Goal: Task Accomplishment & Management: Use online tool/utility

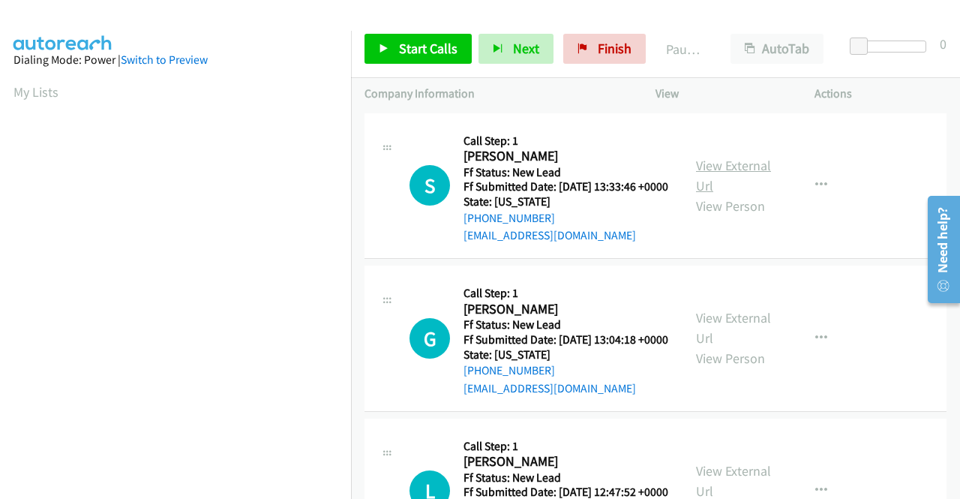
click at [722, 171] on link "View External Url" at bounding box center [733, 176] width 75 height 38
click at [738, 344] on link "View External Url" at bounding box center [733, 328] width 75 height 38
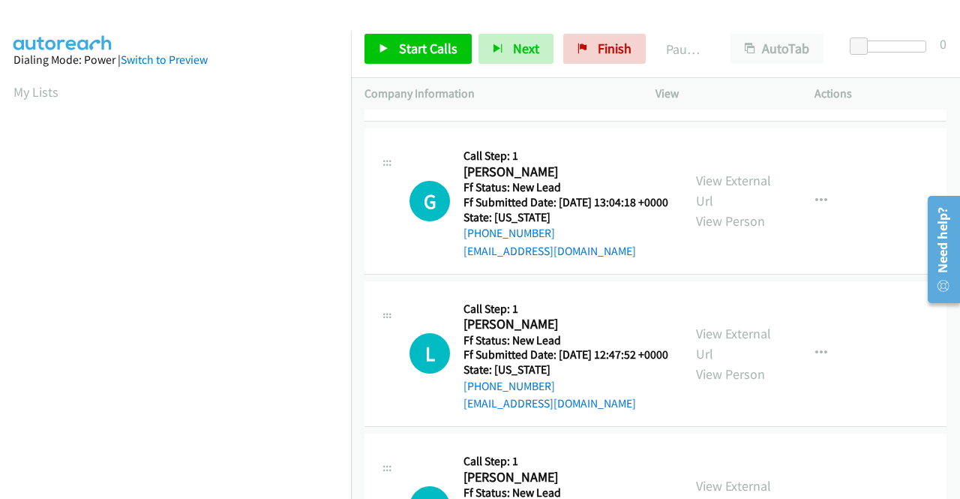
scroll to position [150, 0]
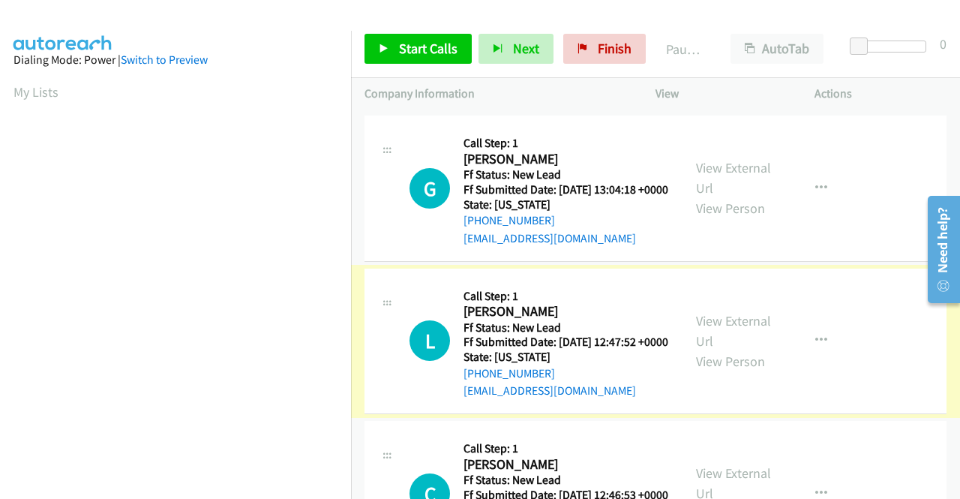
click at [732, 350] on link "View External Url" at bounding box center [733, 331] width 75 height 38
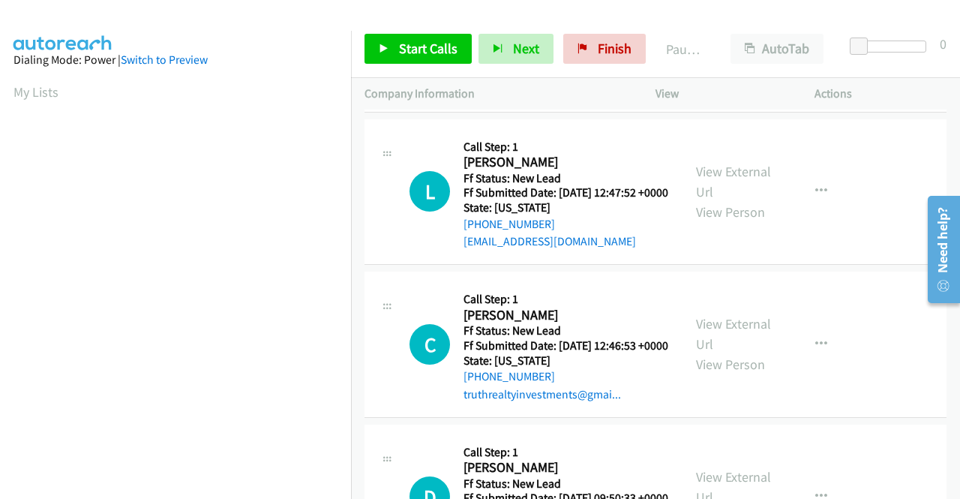
scroll to position [300, 0]
click at [717, 352] on link "View External Url" at bounding box center [733, 333] width 75 height 38
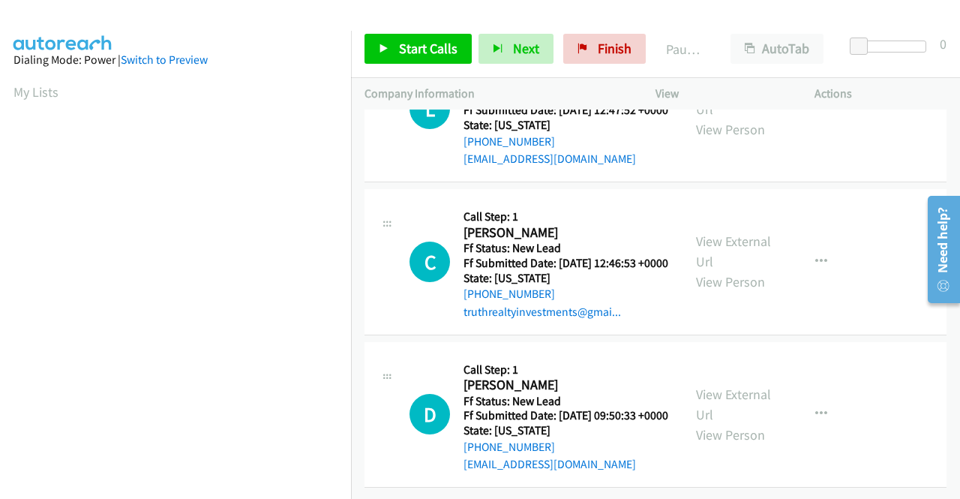
scroll to position [450, 0]
click at [743, 389] on link "View External Url" at bounding box center [733, 405] width 75 height 38
click at [397, 47] on link "Start Calls" at bounding box center [418, 49] width 107 height 30
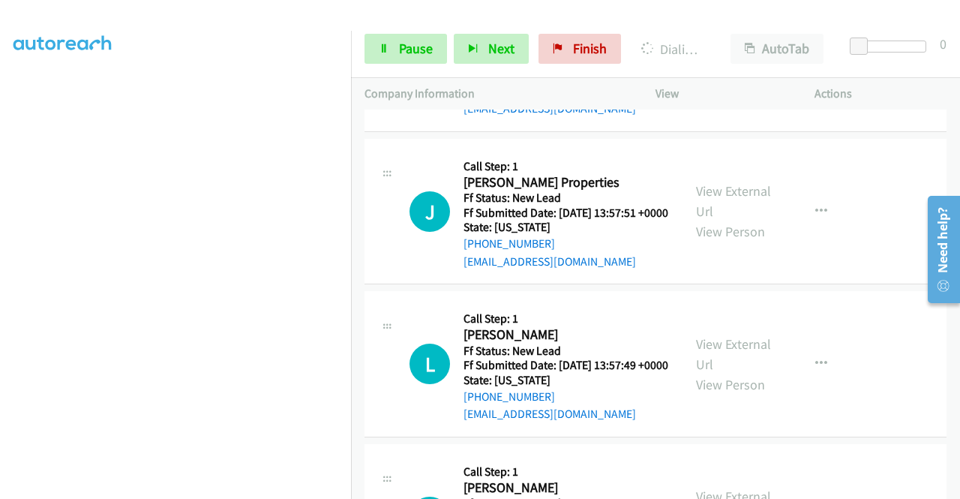
scroll to position [857, 0]
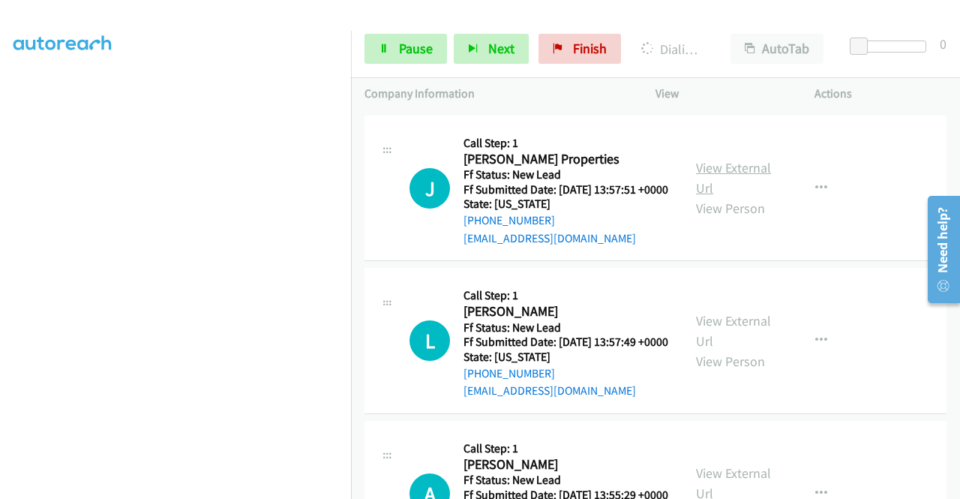
click at [720, 197] on link "View External Url" at bounding box center [733, 178] width 75 height 38
click at [735, 350] on link "View External Url" at bounding box center [733, 331] width 75 height 38
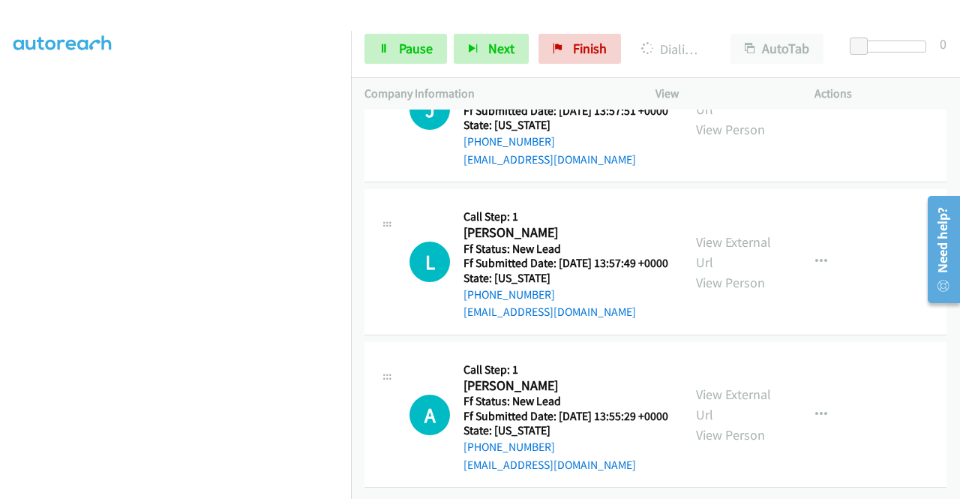
scroll to position [1007, 0]
click at [717, 423] on link "View External Url" at bounding box center [733, 405] width 75 height 38
click at [413, 47] on span "Pause" at bounding box center [416, 48] width 34 height 17
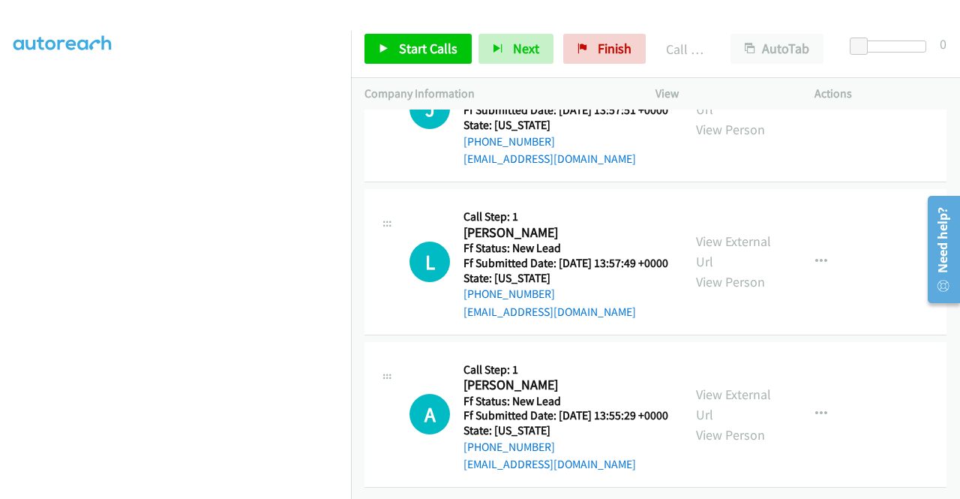
scroll to position [1038, 0]
click at [383, 41] on link "Start Calls" at bounding box center [418, 49] width 107 height 30
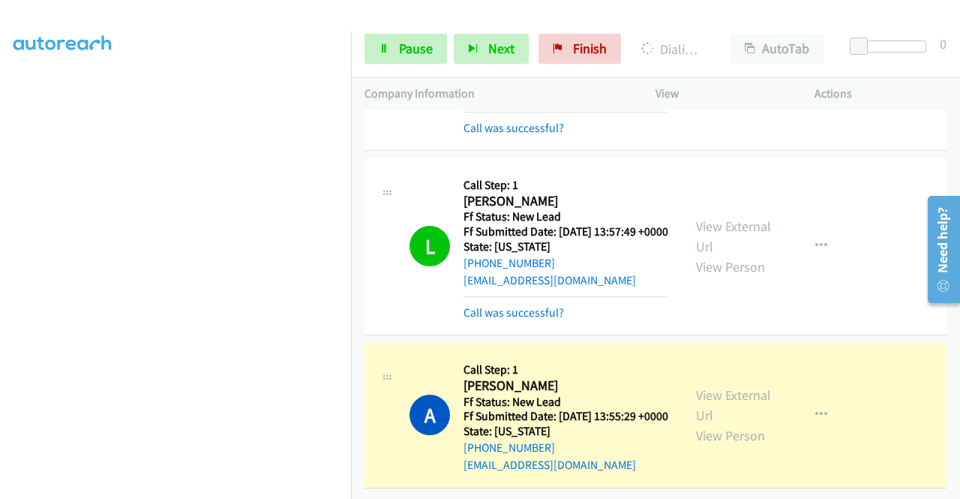
scroll to position [0, 0]
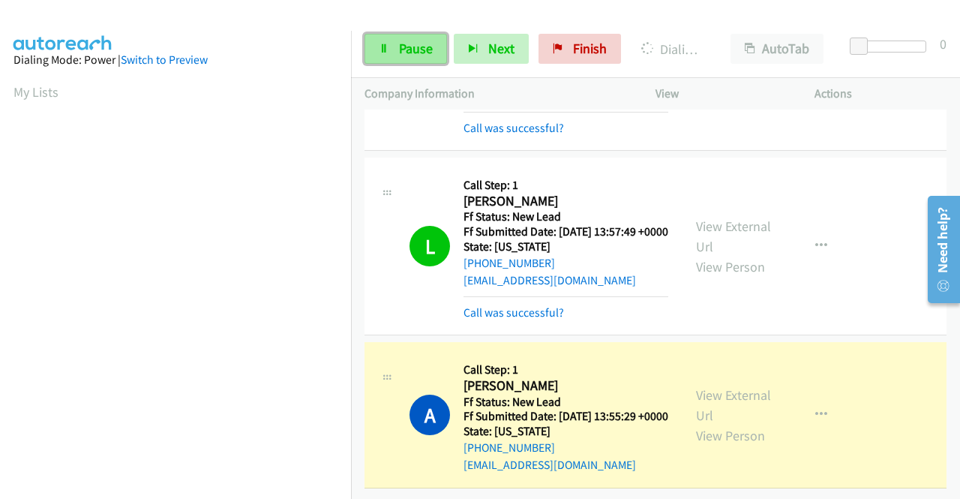
click at [395, 43] on link "Pause" at bounding box center [406, 49] width 83 height 30
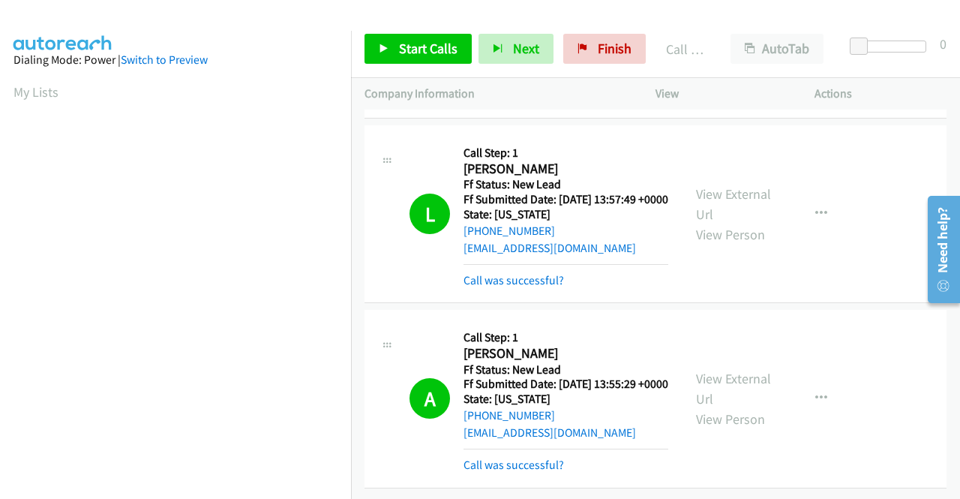
scroll to position [1289, 0]
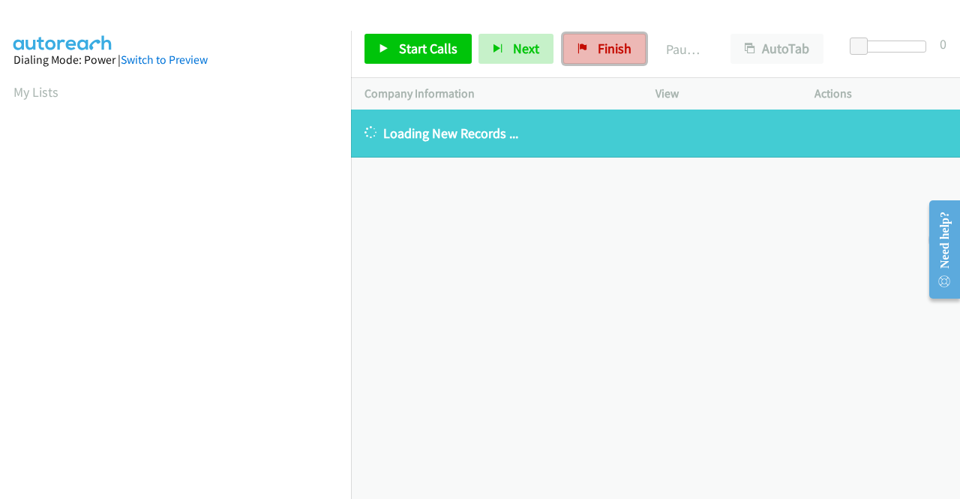
click at [604, 45] on span "Finish" at bounding box center [615, 48] width 34 height 17
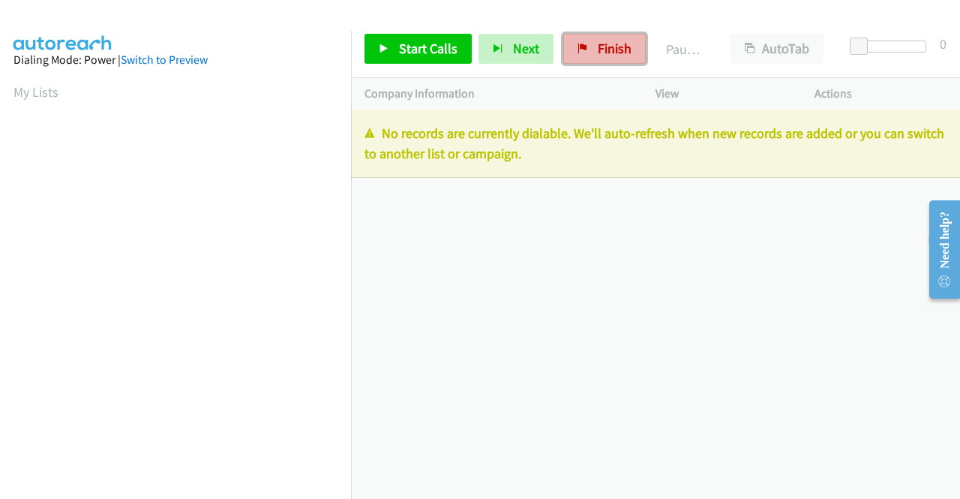
click at [590, 63] on link "Finish" at bounding box center [605, 49] width 83 height 30
click at [586, 41] on link "Finish" at bounding box center [605, 49] width 83 height 30
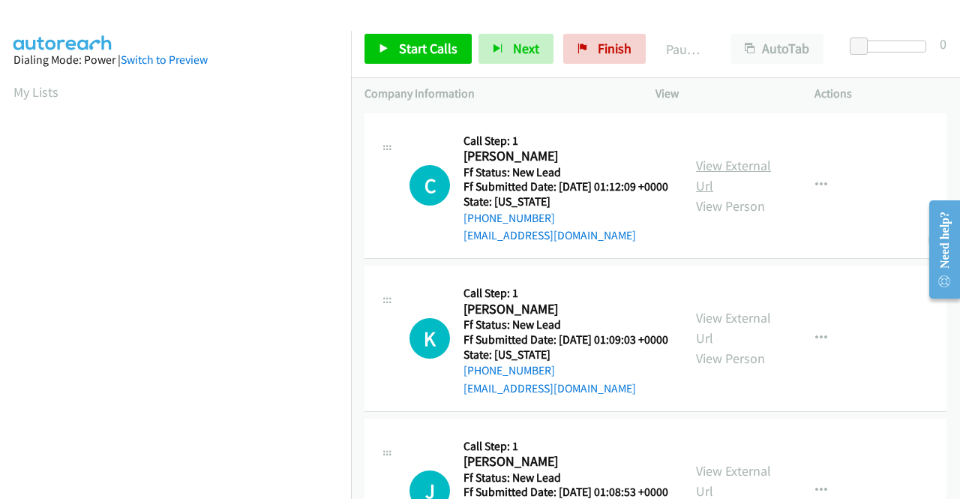
click at [723, 176] on link "View External Url" at bounding box center [733, 176] width 75 height 38
click at [726, 340] on link "View External Url" at bounding box center [733, 328] width 75 height 38
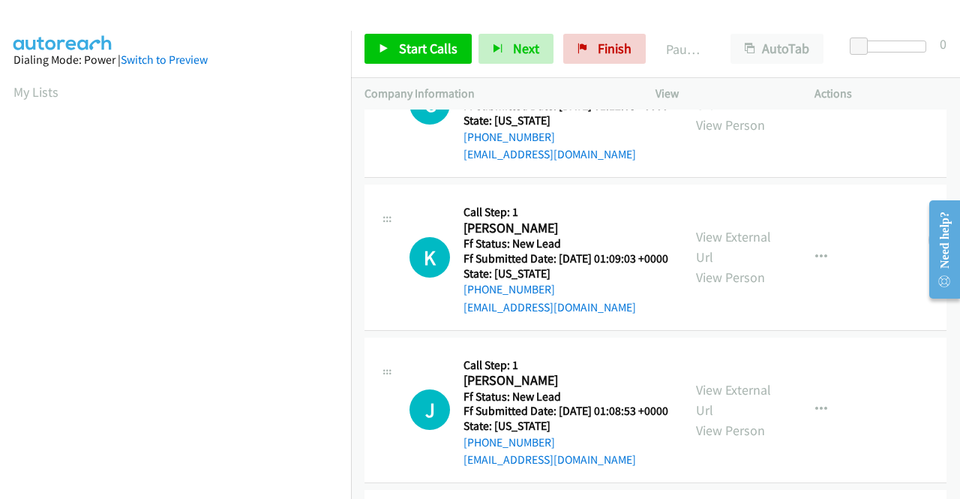
scroll to position [225, 0]
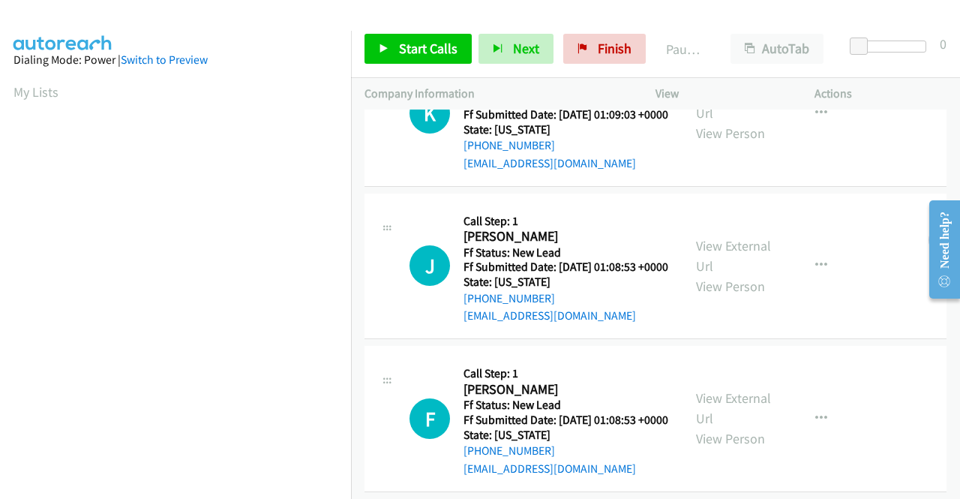
click at [727, 290] on div "View External Url View Person" at bounding box center [735, 266] width 78 height 61
click at [726, 275] on link "View External Url" at bounding box center [733, 256] width 75 height 38
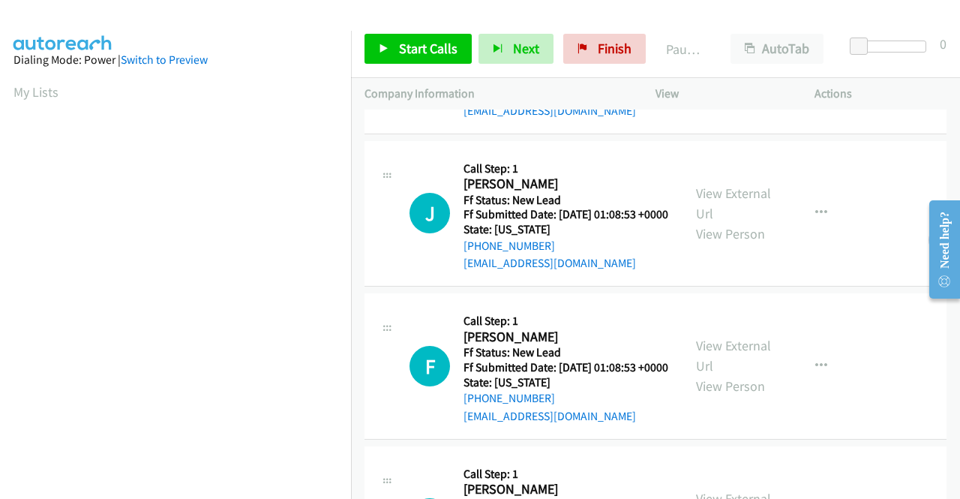
scroll to position [300, 0]
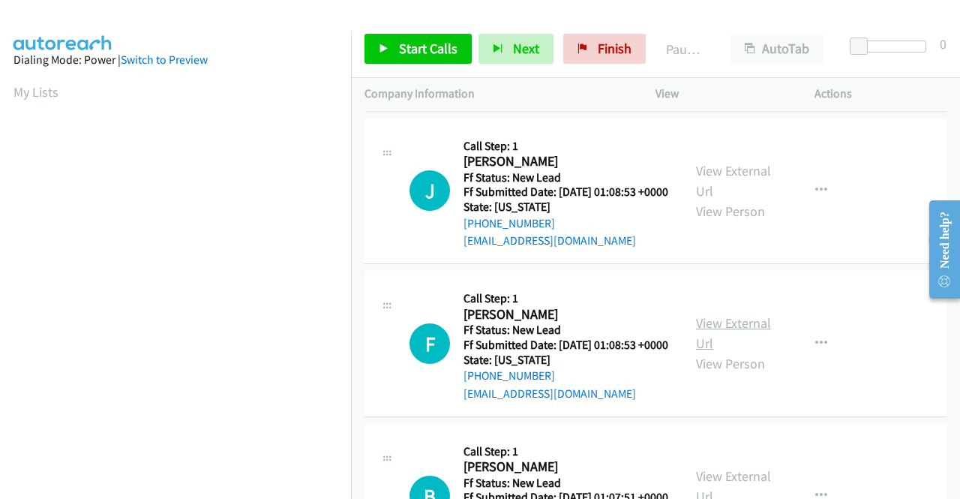
click at [736, 352] on link "View External Url" at bounding box center [733, 333] width 75 height 38
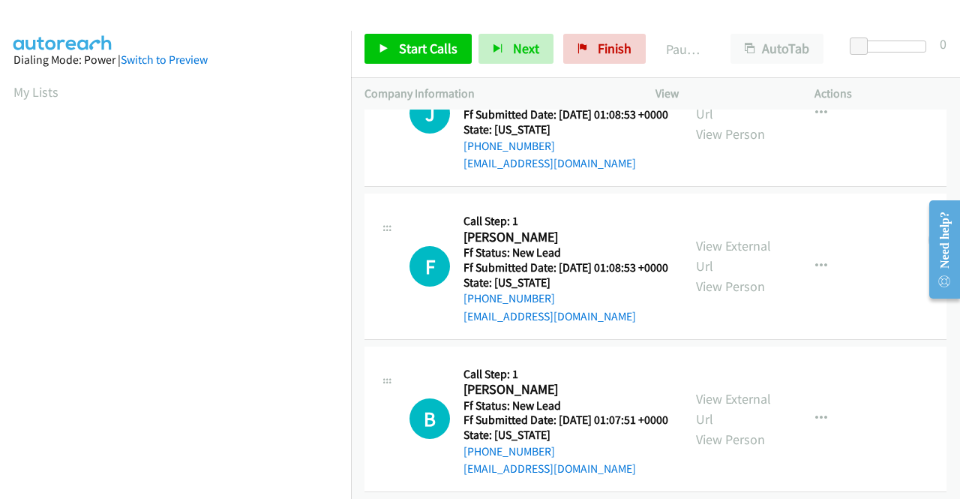
scroll to position [450, 0]
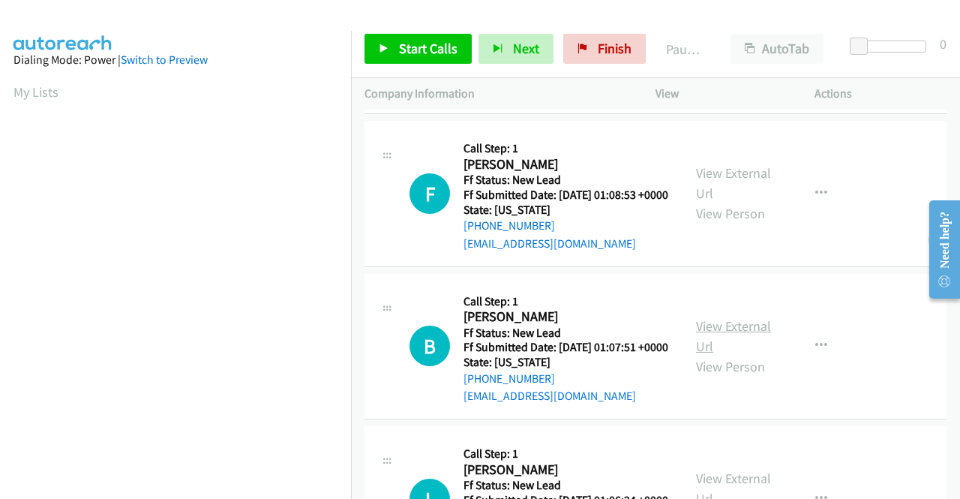
click at [702, 355] on link "View External Url" at bounding box center [733, 336] width 75 height 38
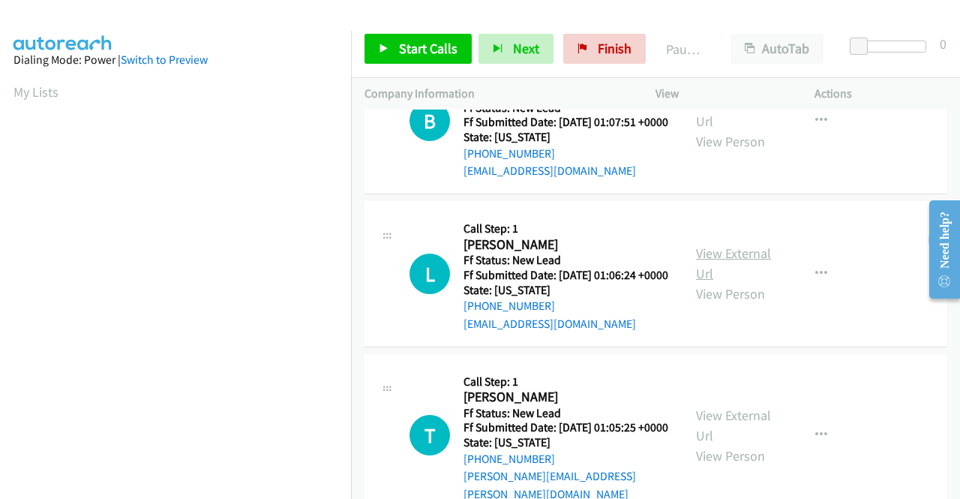
click at [707, 282] on link "View External Url" at bounding box center [733, 264] width 75 height 38
click at [404, 50] on span "Start Calls" at bounding box center [428, 48] width 59 height 17
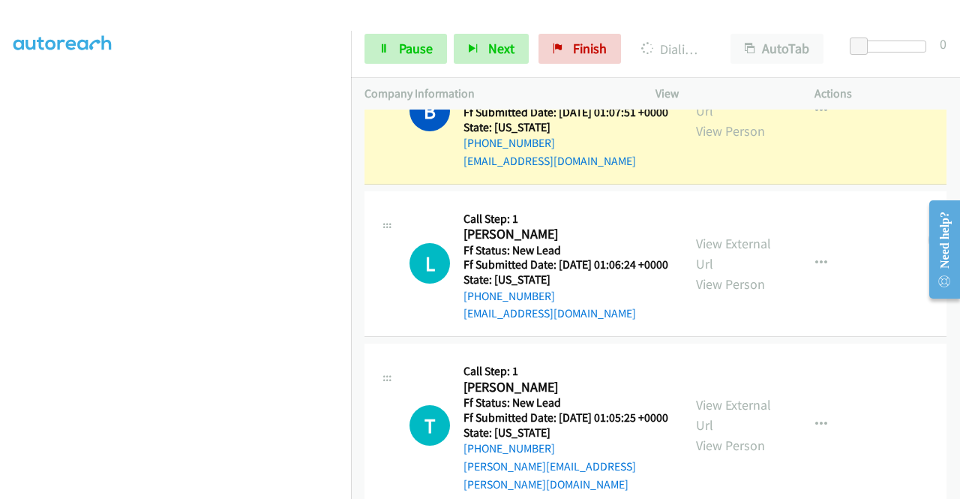
scroll to position [963, 0]
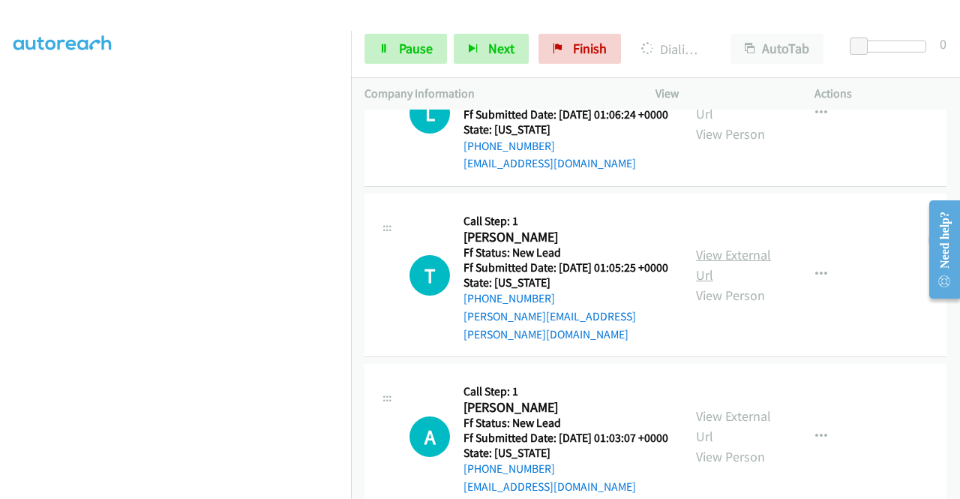
click at [738, 284] on link "View External Url" at bounding box center [733, 265] width 75 height 38
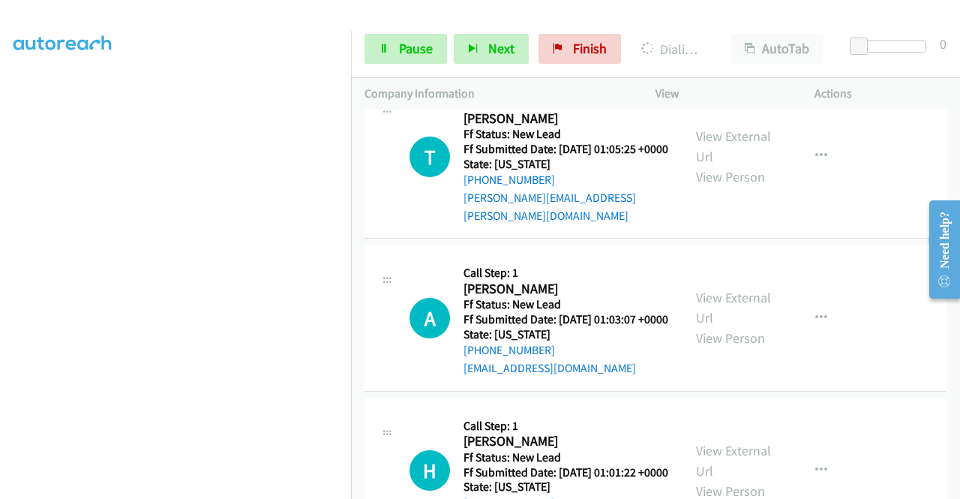
scroll to position [1189, 0]
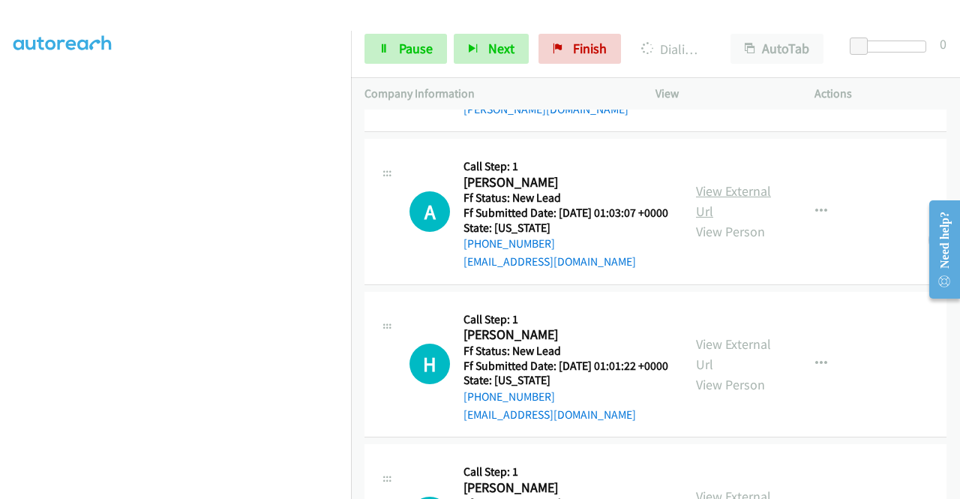
click at [735, 220] on link "View External Url" at bounding box center [733, 201] width 75 height 38
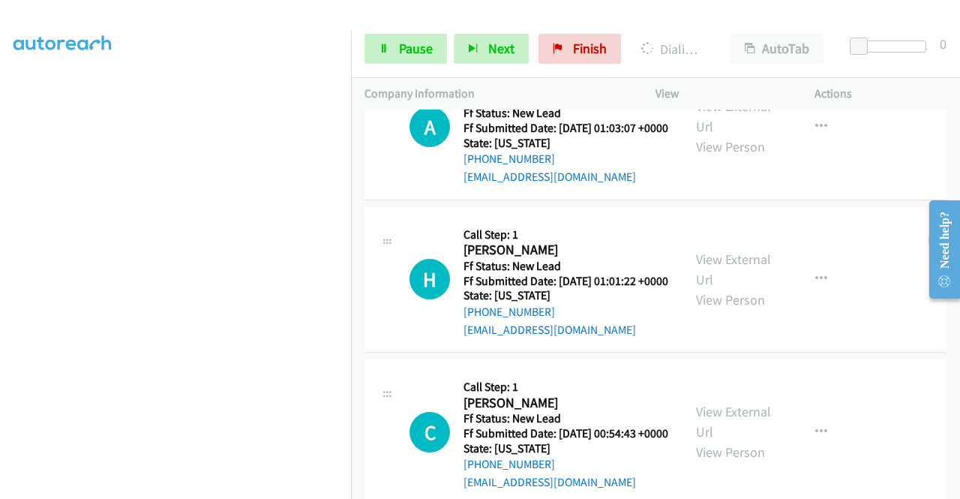
scroll to position [1414, 0]
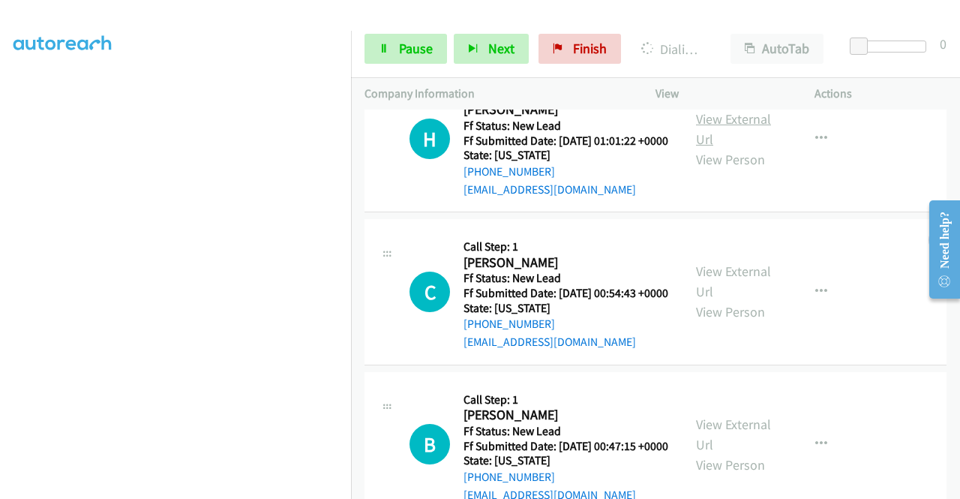
click at [735, 148] on link "View External Url" at bounding box center [733, 129] width 75 height 38
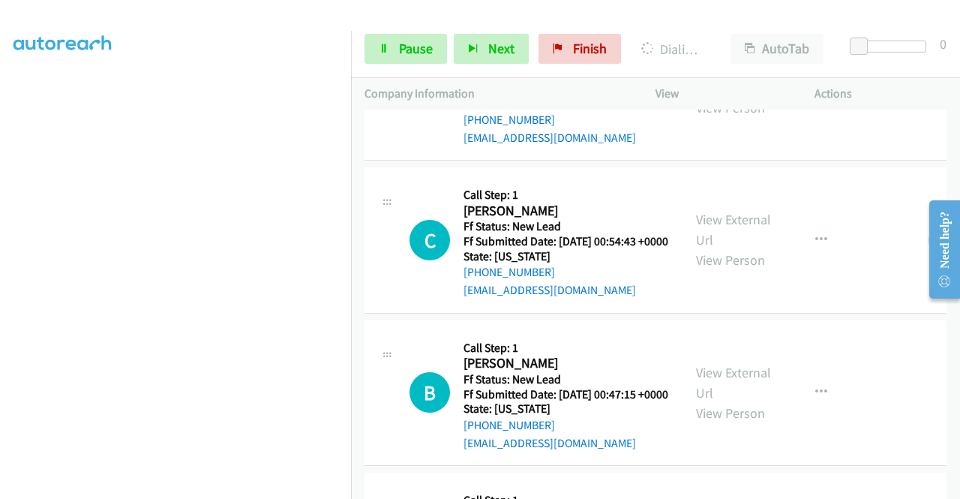
scroll to position [1489, 0]
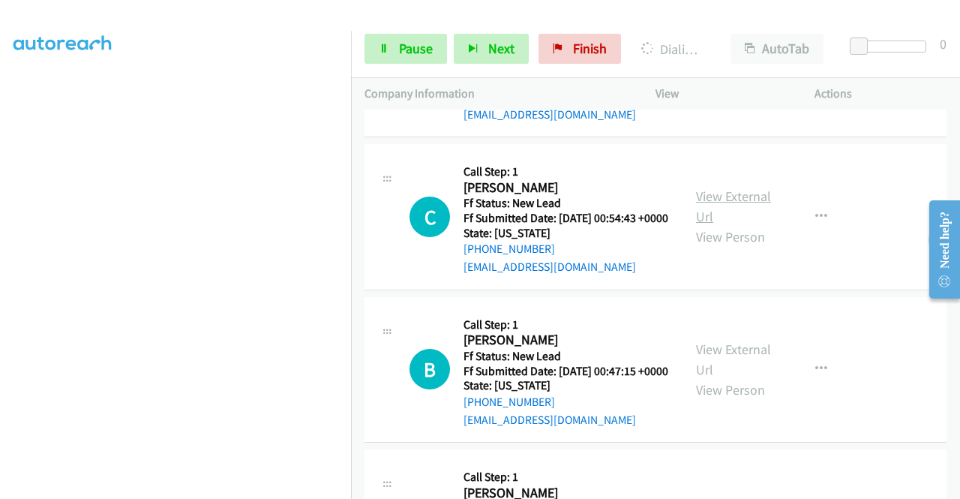
click at [743, 225] on link "View External Url" at bounding box center [733, 207] width 75 height 38
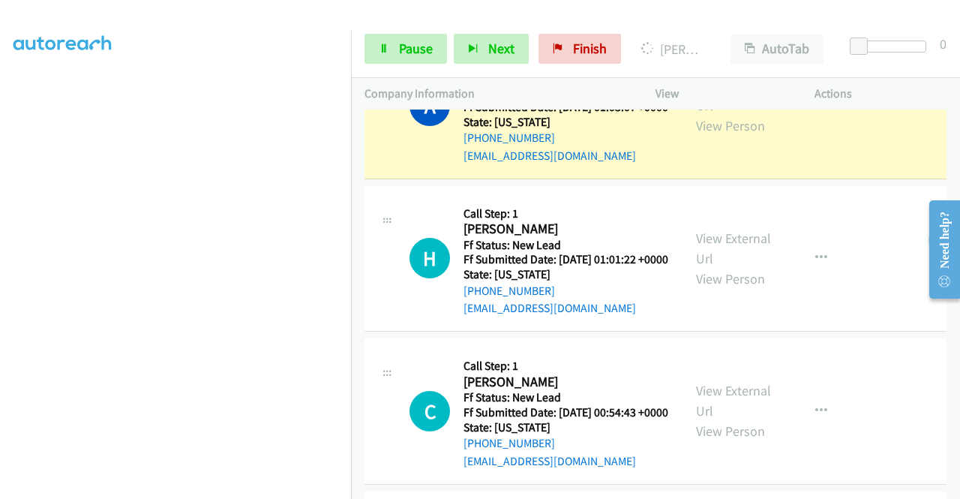
scroll to position [1414, 0]
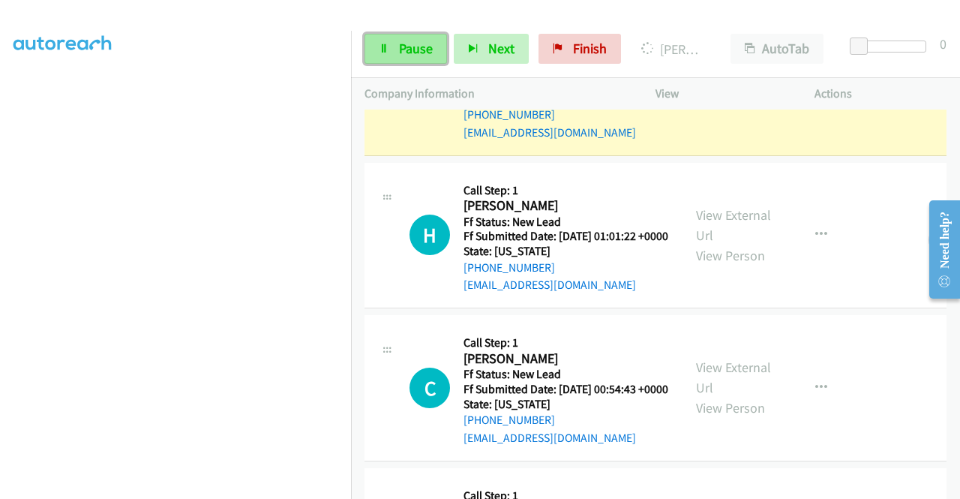
click at [411, 43] on span "Pause" at bounding box center [416, 48] width 34 height 17
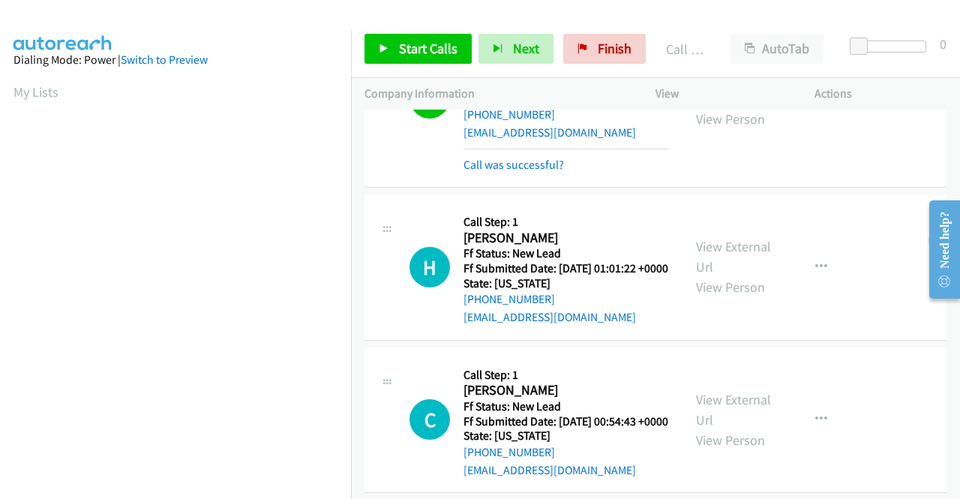
scroll to position [342, 0]
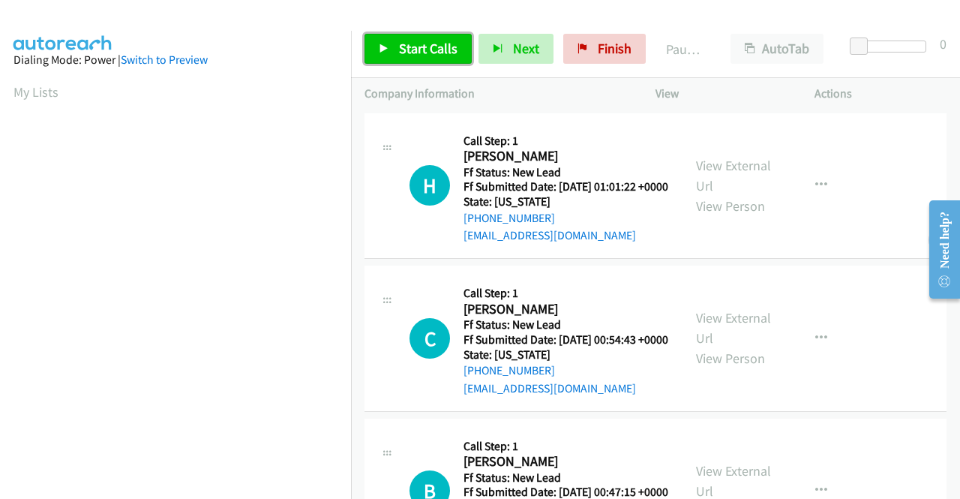
click at [434, 44] on span "Start Calls" at bounding box center [428, 48] width 59 height 17
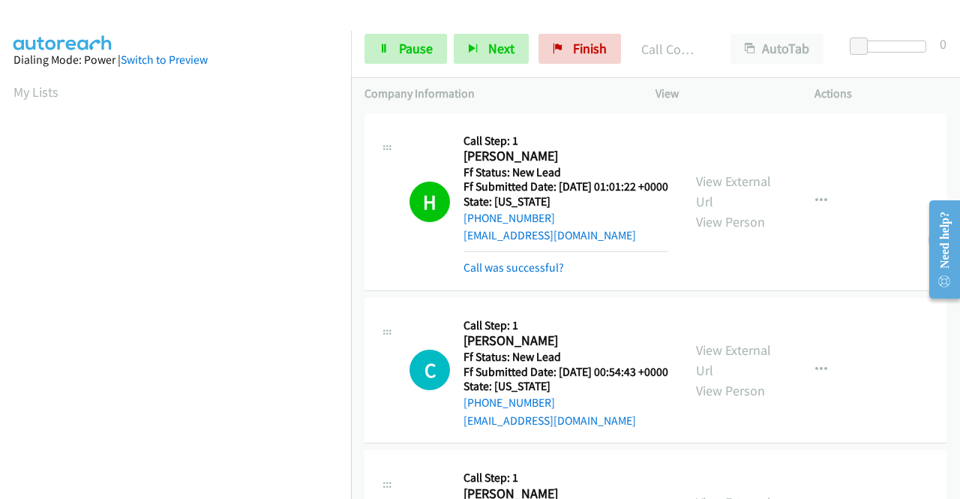
scroll to position [342, 0]
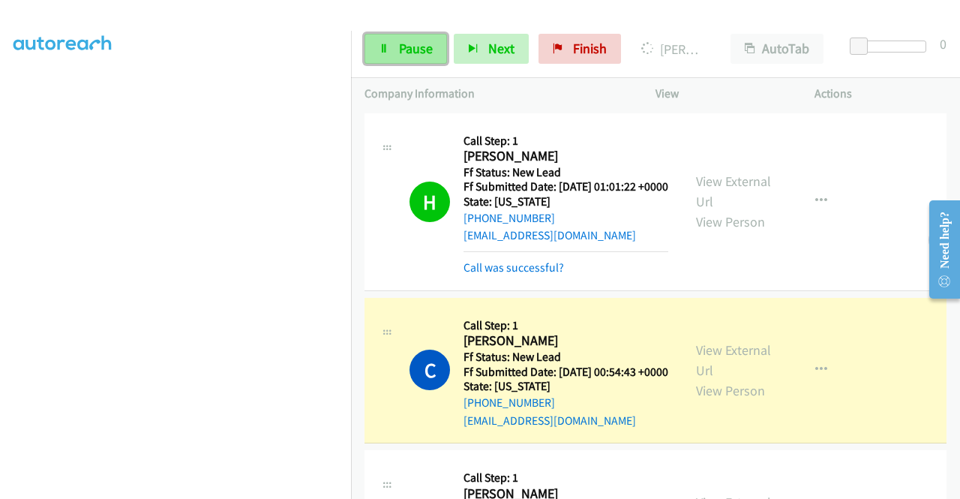
click at [409, 47] on span "Pause" at bounding box center [416, 48] width 34 height 17
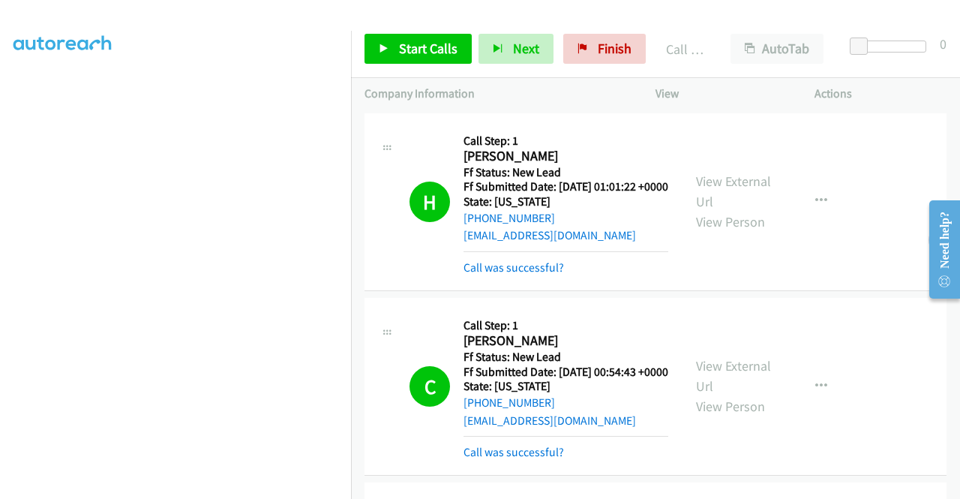
scroll to position [310, 0]
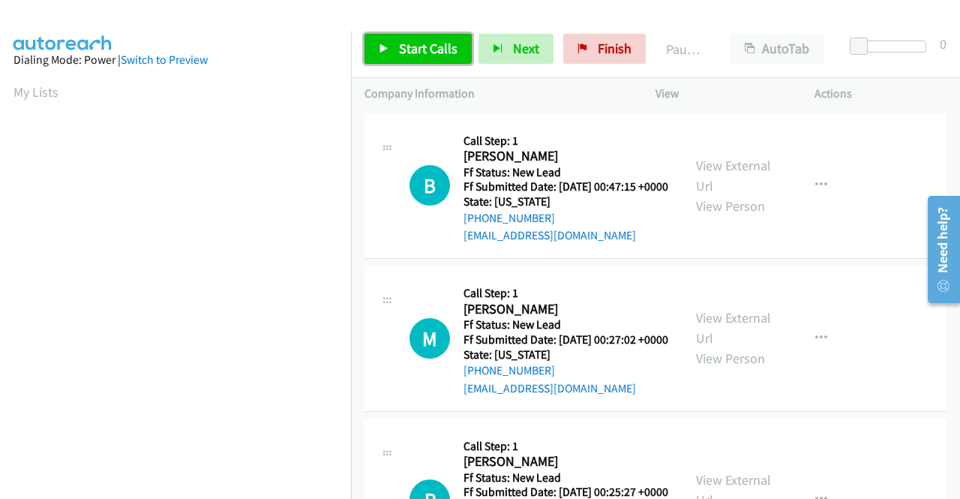
drag, startPoint x: 411, startPoint y: 43, endPoint x: 443, endPoint y: 56, distance: 35.0
click at [411, 43] on span "Start Calls" at bounding box center [428, 48] width 59 height 17
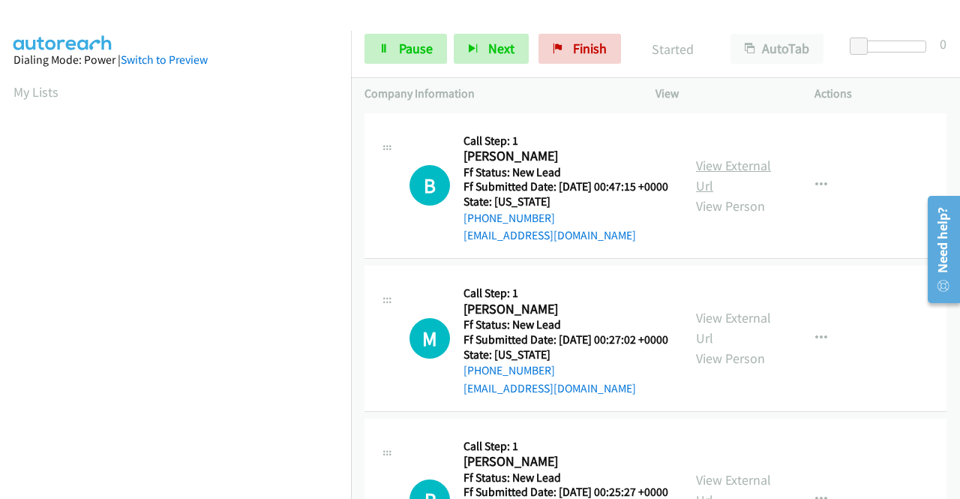
click at [743, 174] on link "View External Url" at bounding box center [733, 176] width 75 height 38
click at [735, 340] on link "View External Url" at bounding box center [733, 328] width 75 height 38
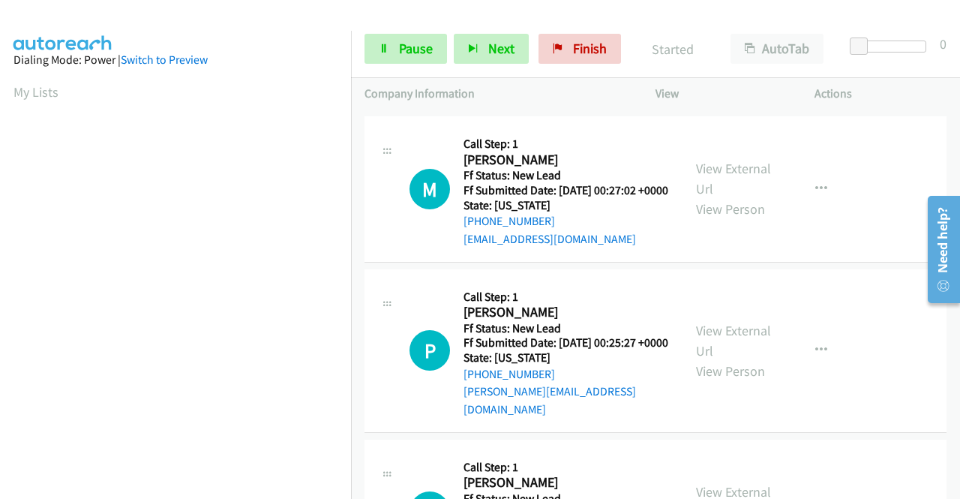
scroll to position [150, 0]
click at [722, 352] on link "View External Url" at bounding box center [733, 340] width 75 height 38
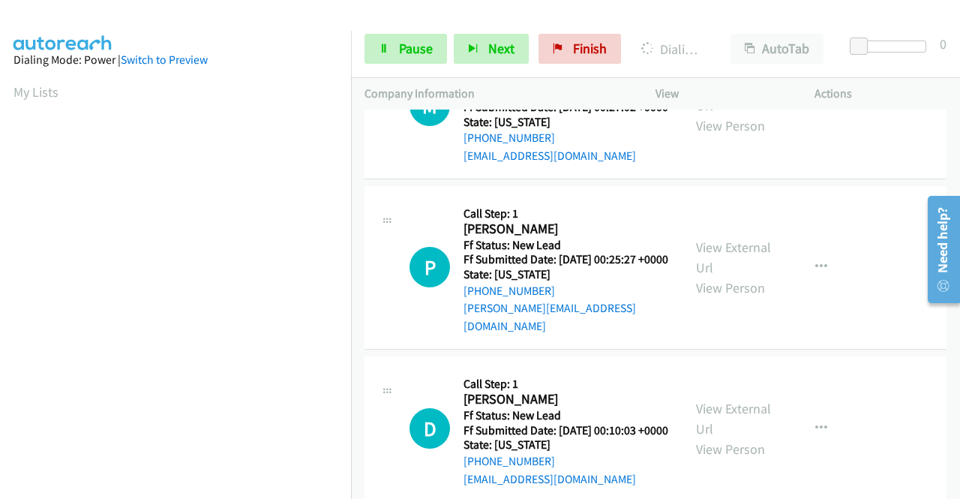
scroll to position [375, 0]
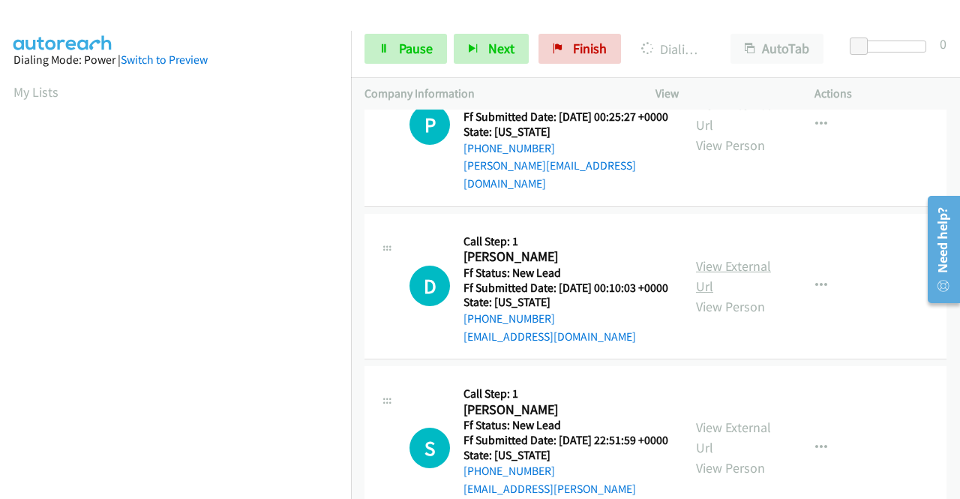
click at [744, 295] on link "View External Url" at bounding box center [733, 276] width 75 height 38
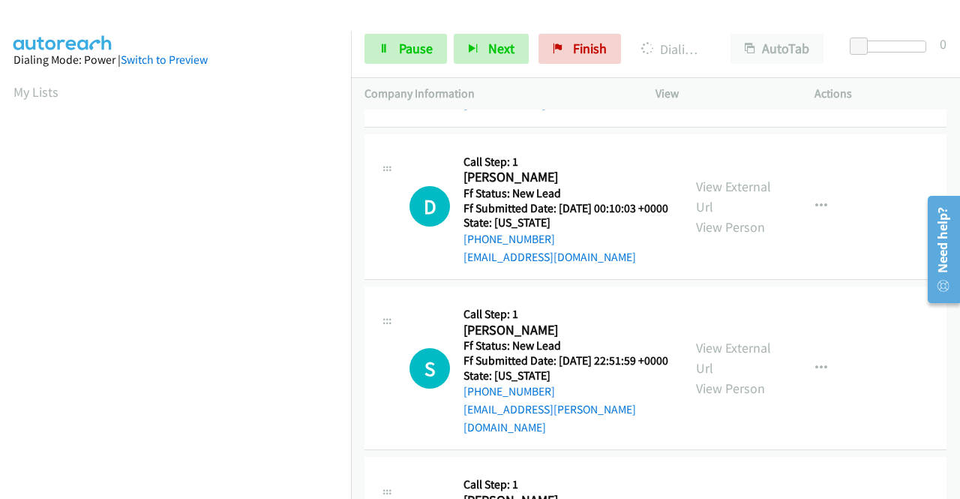
scroll to position [525, 0]
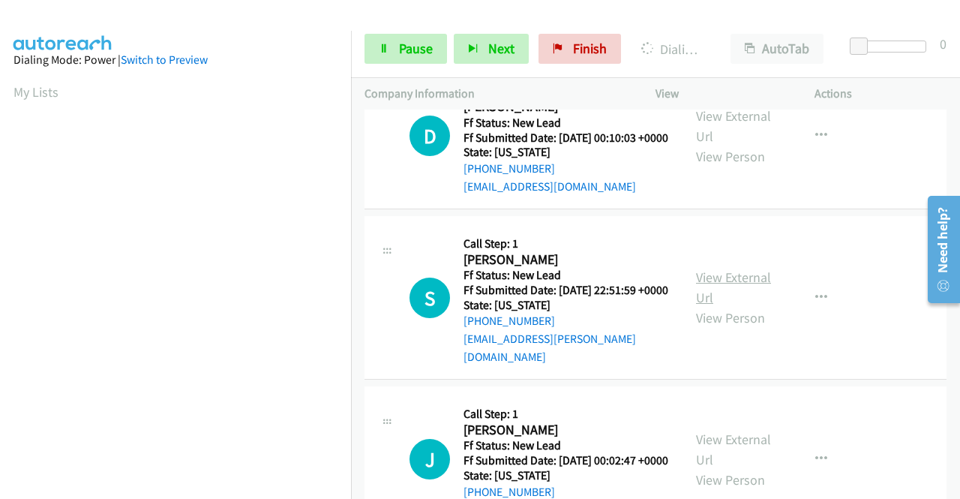
click at [716, 306] on link "View External Url" at bounding box center [733, 288] width 75 height 38
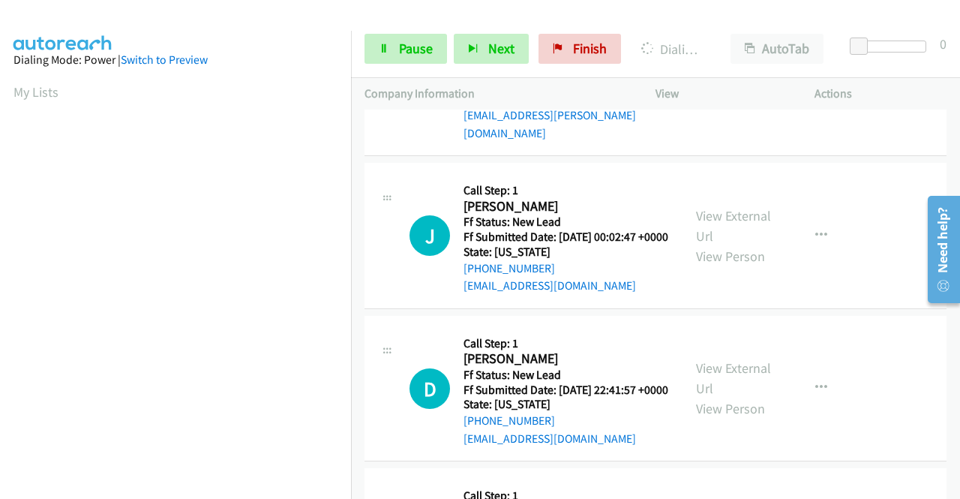
scroll to position [750, 0]
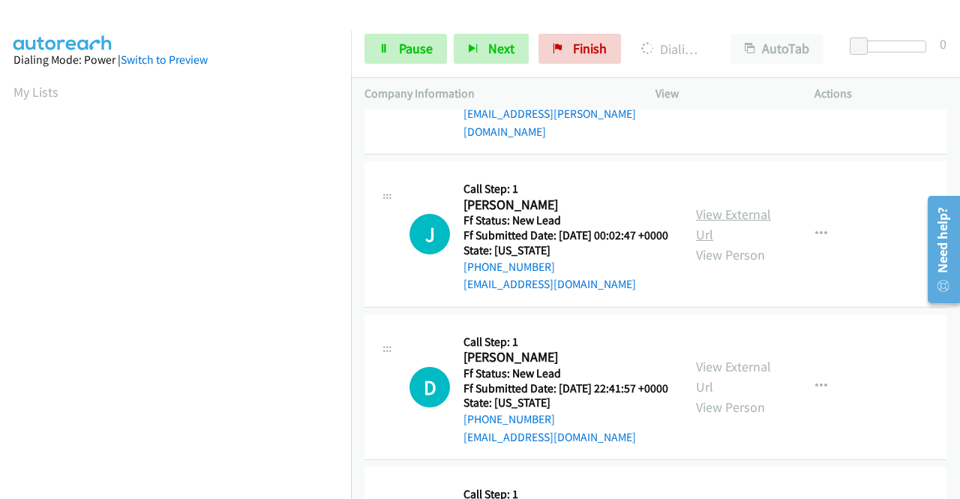
click at [733, 243] on link "View External Url" at bounding box center [733, 225] width 75 height 38
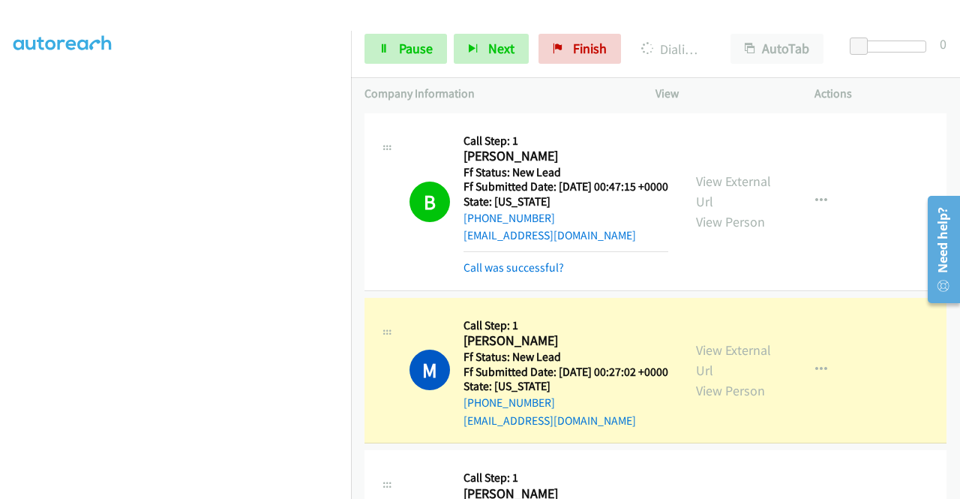
scroll to position [342, 0]
click at [413, 44] on span "Pause" at bounding box center [416, 48] width 34 height 17
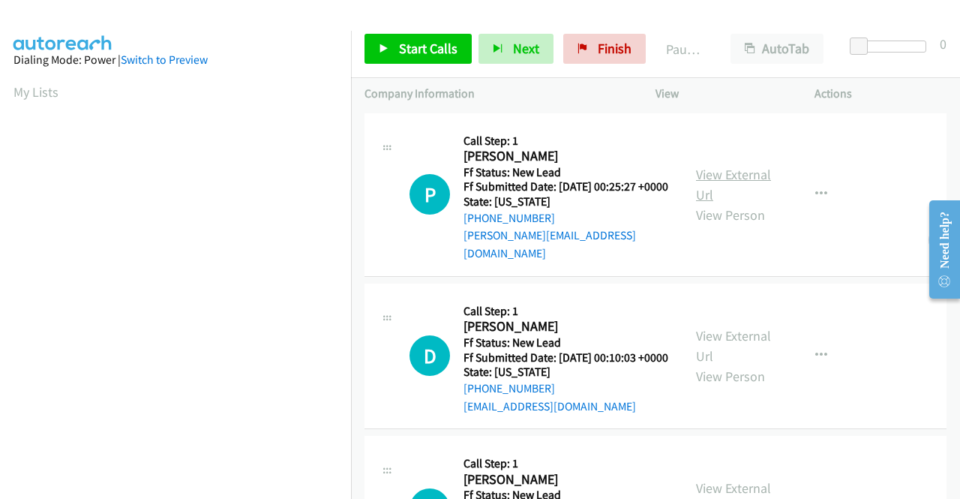
click at [725, 172] on link "View External Url" at bounding box center [733, 185] width 75 height 38
click at [396, 34] on link "Start Calls" at bounding box center [418, 49] width 107 height 30
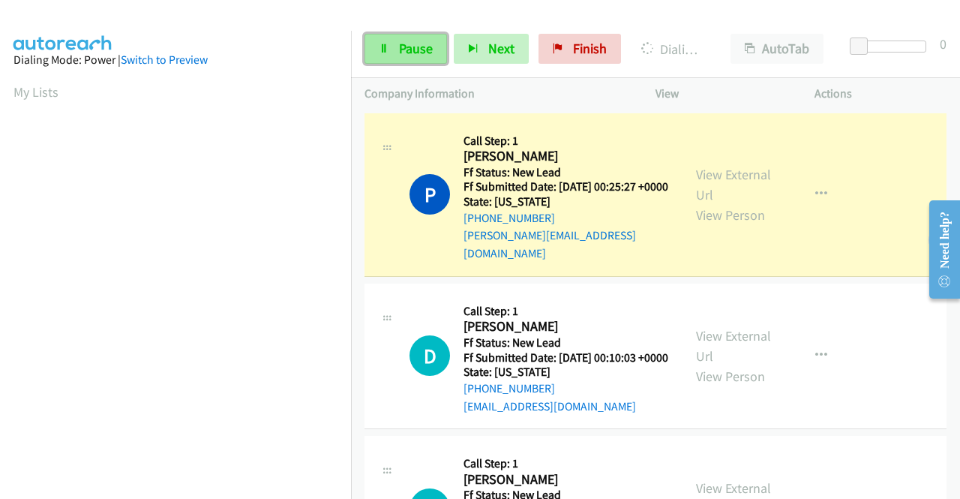
click at [424, 52] on span "Pause" at bounding box center [416, 48] width 34 height 17
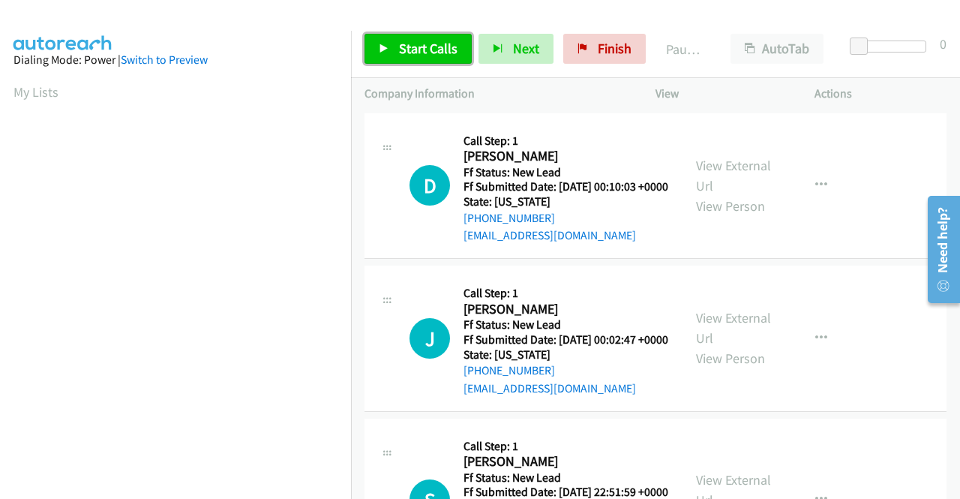
click at [437, 44] on span "Start Calls" at bounding box center [428, 48] width 59 height 17
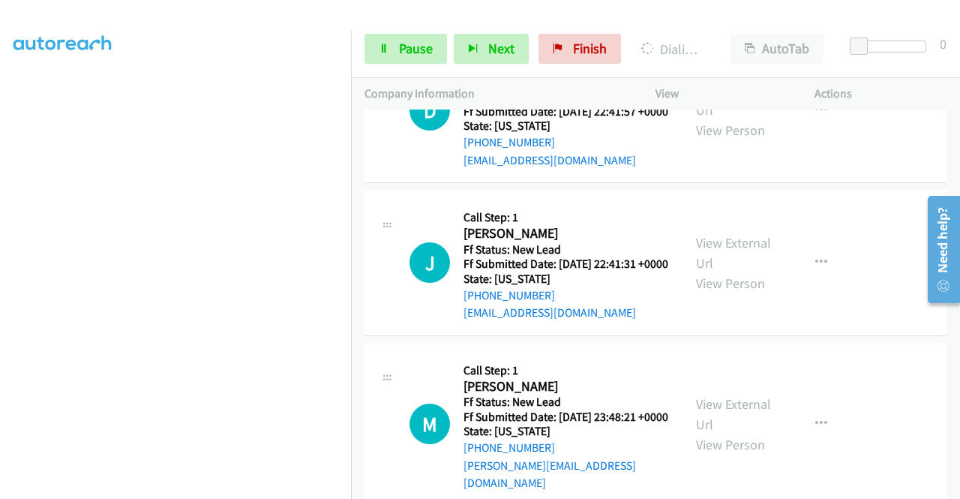
scroll to position [616, 0]
click at [759, 118] on link "View External Url" at bounding box center [733, 99] width 75 height 38
click at [719, 271] on link "View External Url" at bounding box center [733, 252] width 75 height 38
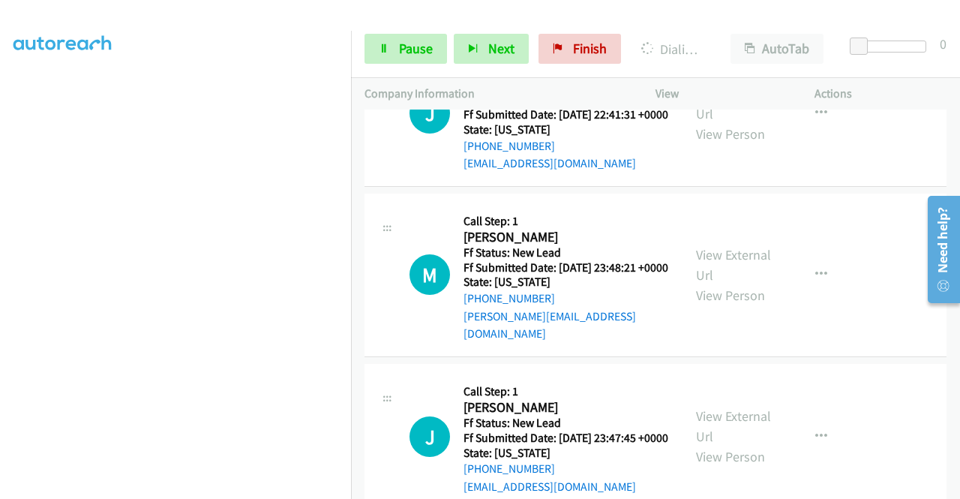
scroll to position [766, 0]
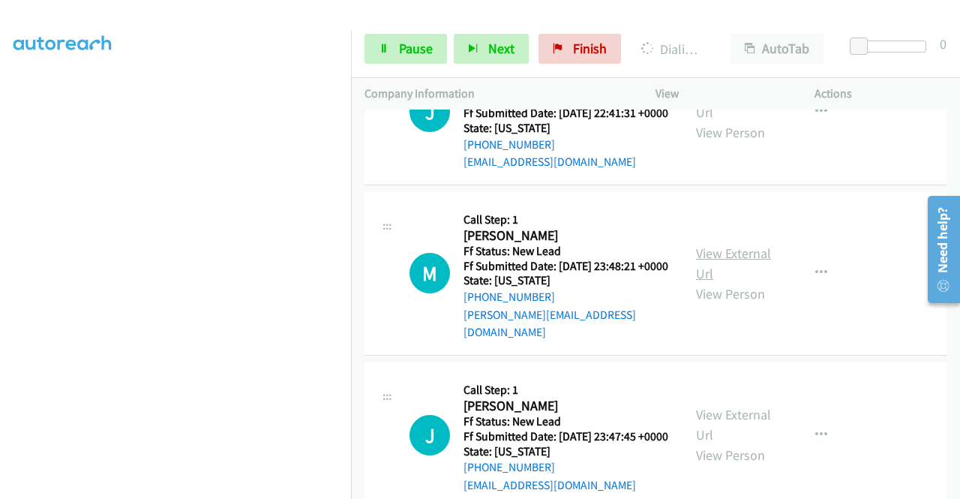
click at [710, 282] on link "View External Url" at bounding box center [733, 264] width 75 height 38
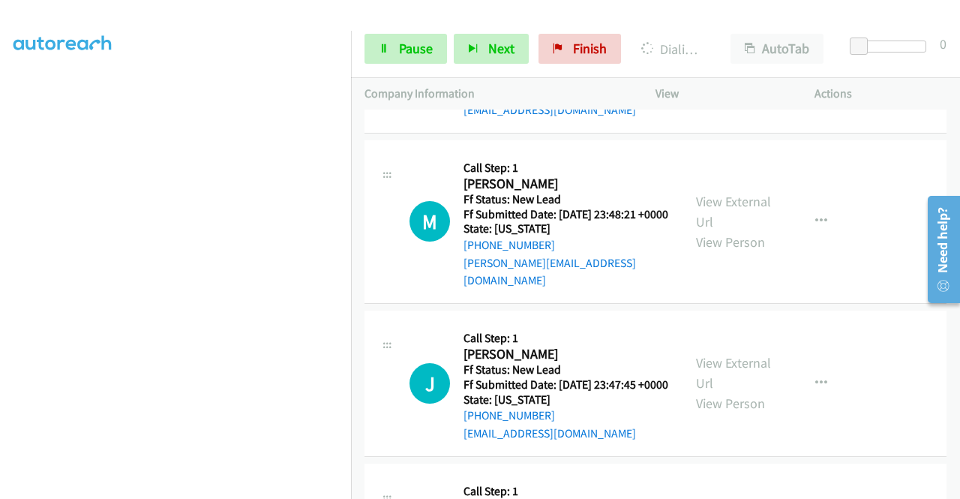
scroll to position [841, 0]
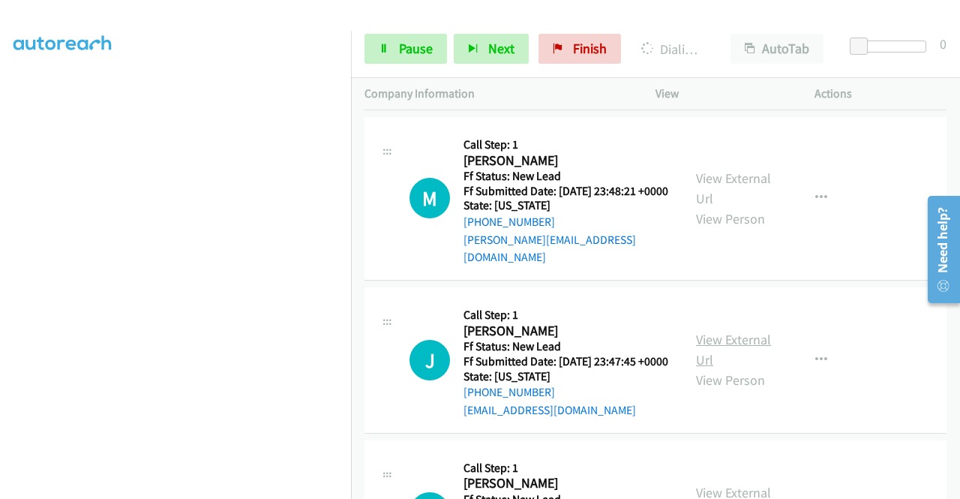
click at [729, 368] on link "View External Url" at bounding box center [733, 350] width 75 height 38
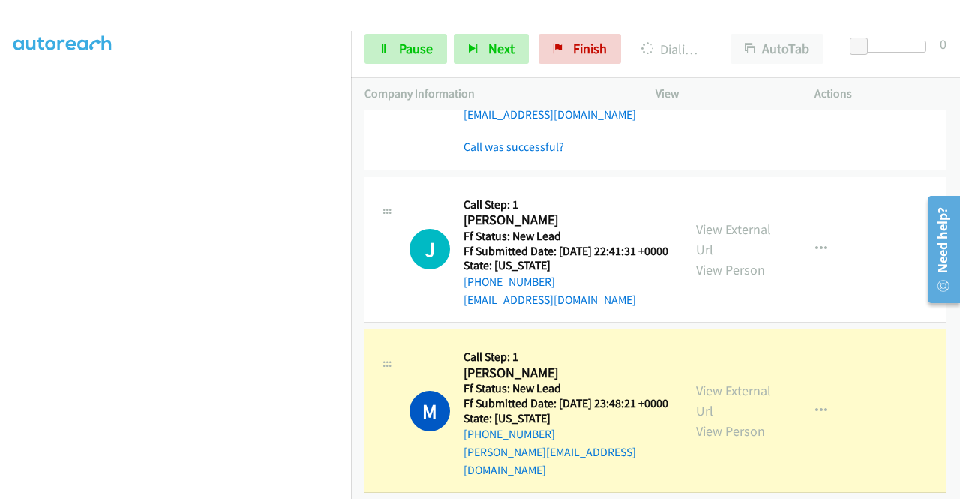
scroll to position [766, 0]
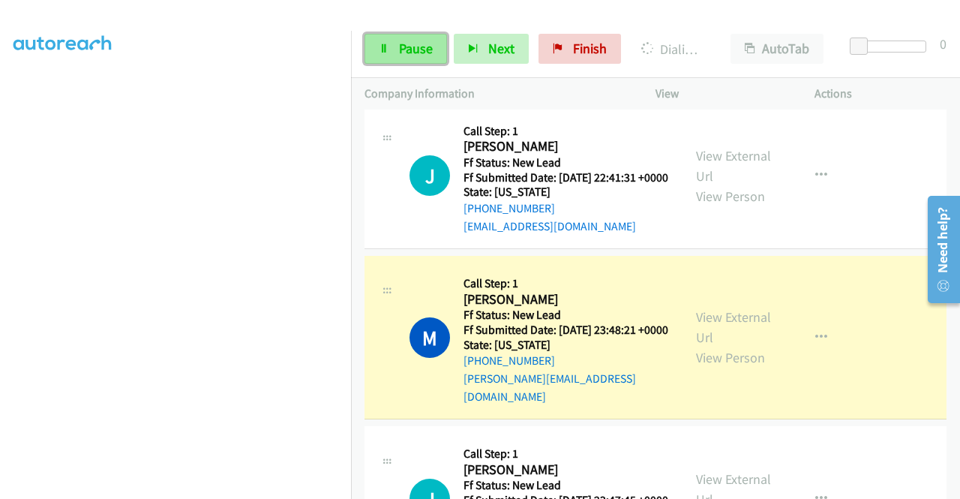
click at [411, 56] on span "Pause" at bounding box center [416, 48] width 34 height 17
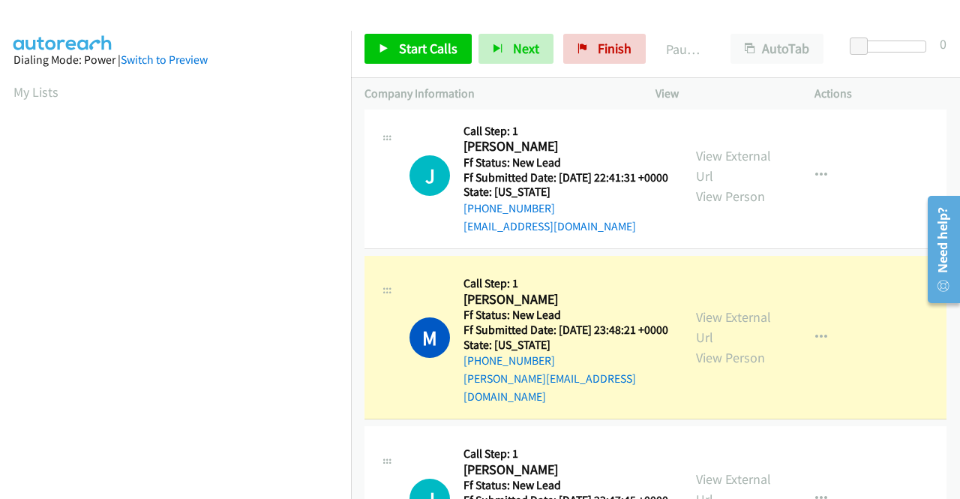
scroll to position [342, 0]
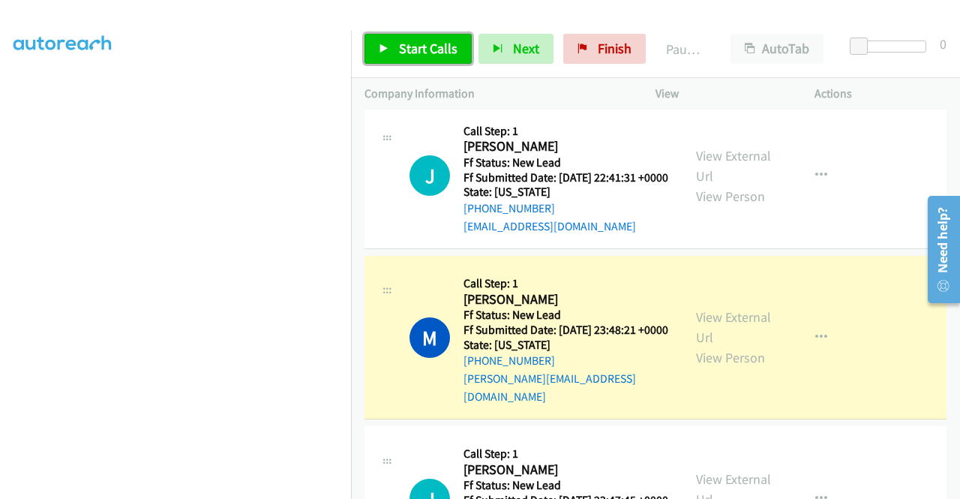
click at [439, 56] on span "Start Calls" at bounding box center [428, 48] width 59 height 17
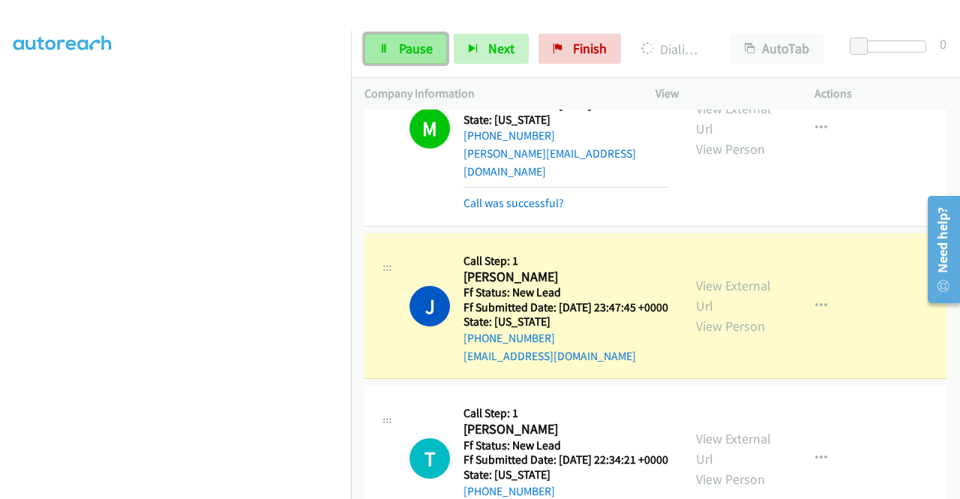
click at [419, 55] on span "Pause" at bounding box center [416, 48] width 34 height 17
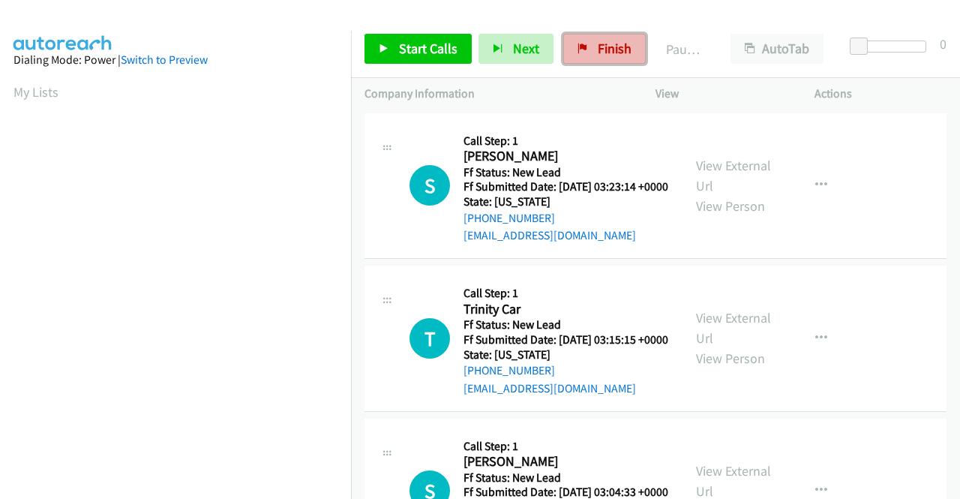
click at [617, 47] on span "Finish" at bounding box center [615, 48] width 34 height 17
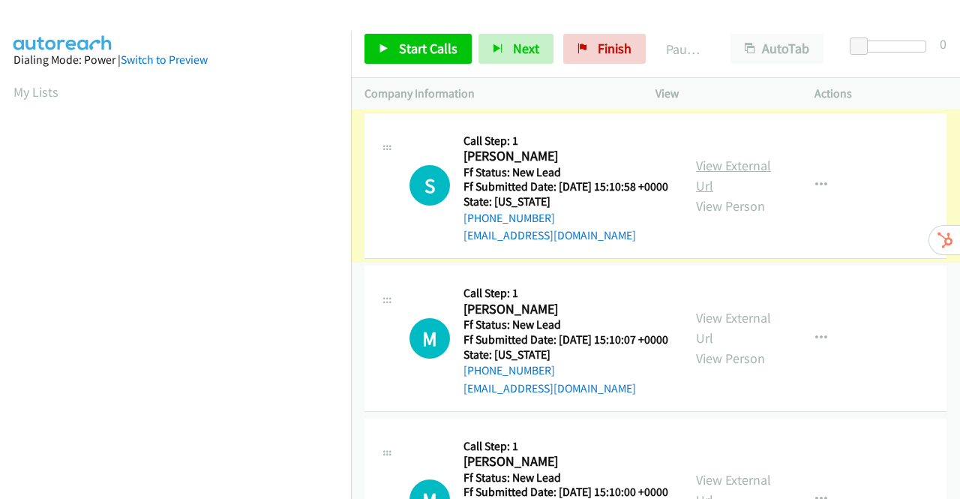
click at [755, 173] on link "View External Url" at bounding box center [733, 176] width 75 height 38
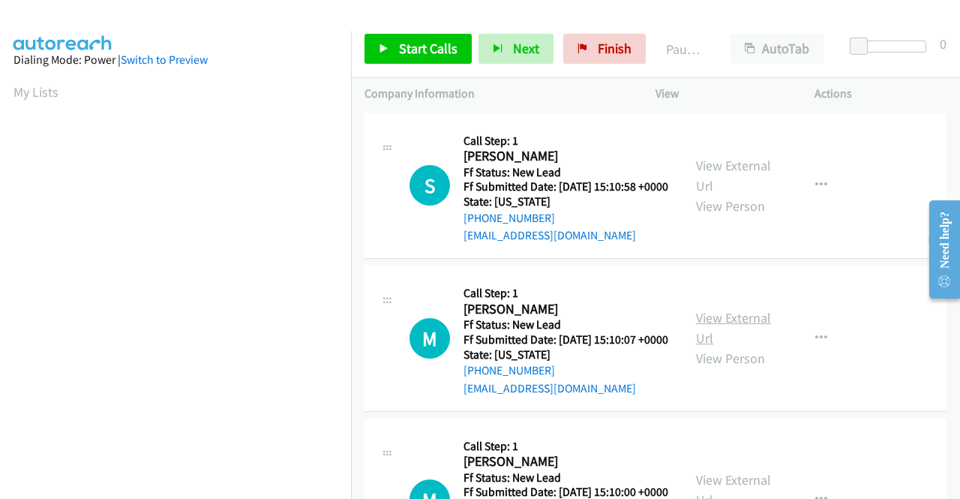
click at [745, 341] on link "View External Url" at bounding box center [733, 328] width 75 height 38
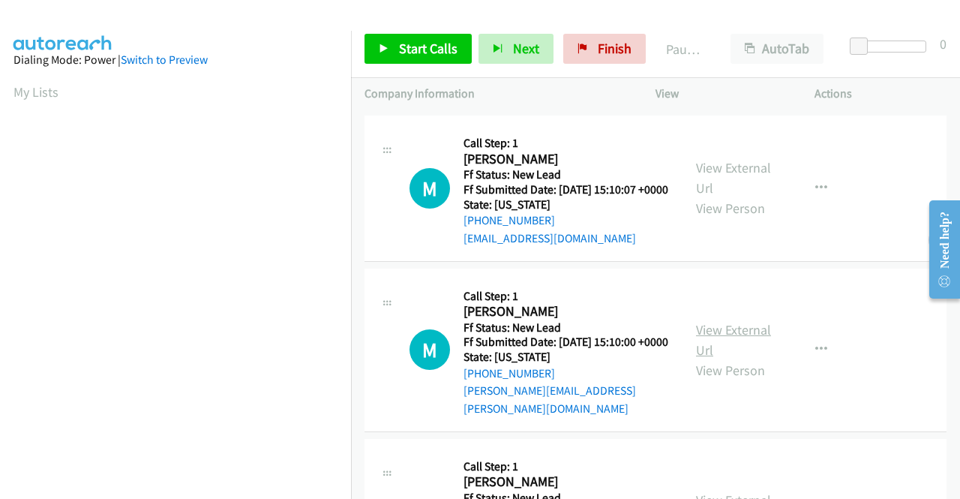
click at [722, 348] on link "View External Url" at bounding box center [733, 340] width 75 height 38
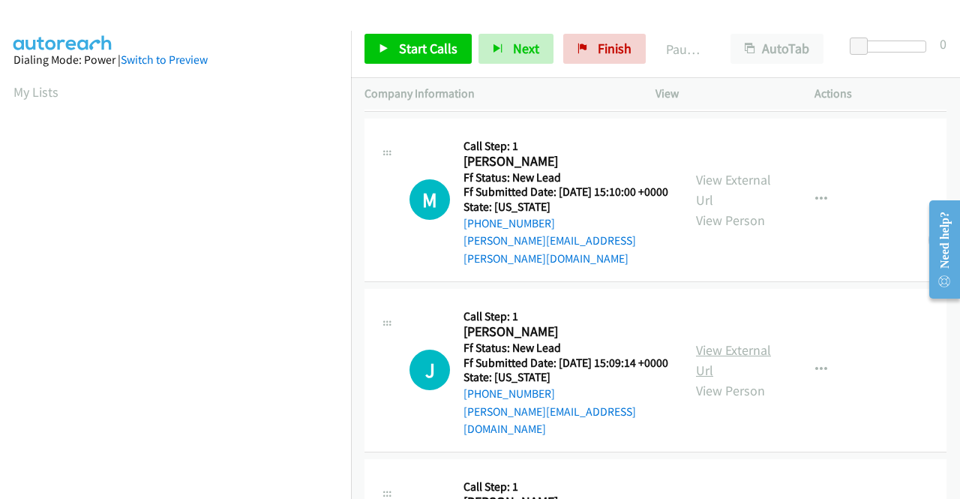
click at [743, 371] on link "View External Url" at bounding box center [733, 360] width 75 height 38
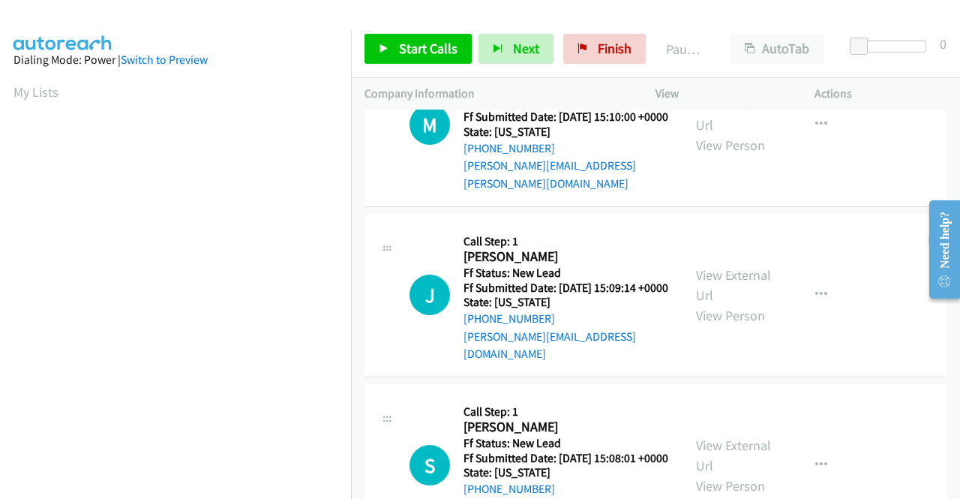
scroll to position [465, 0]
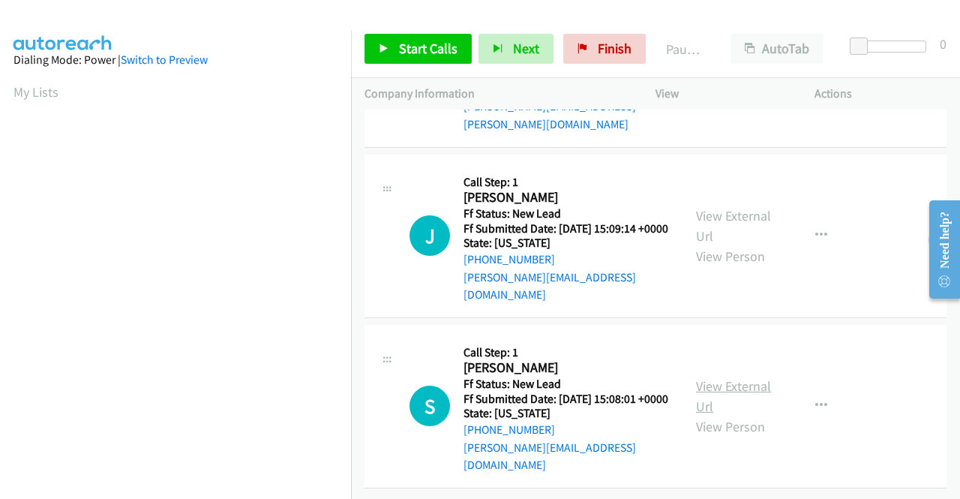
click at [734, 377] on link "View External Url" at bounding box center [733, 396] width 75 height 38
click at [380, 47] on icon at bounding box center [384, 49] width 11 height 11
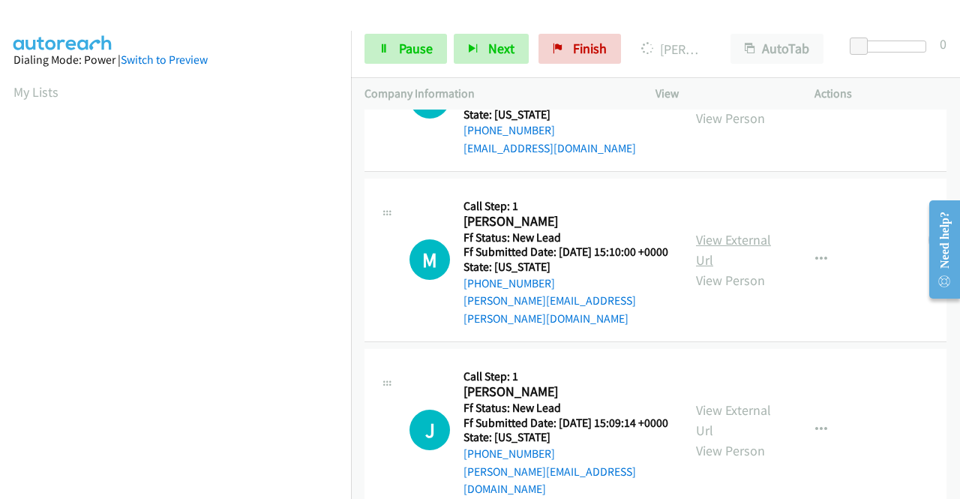
scroll to position [90, 0]
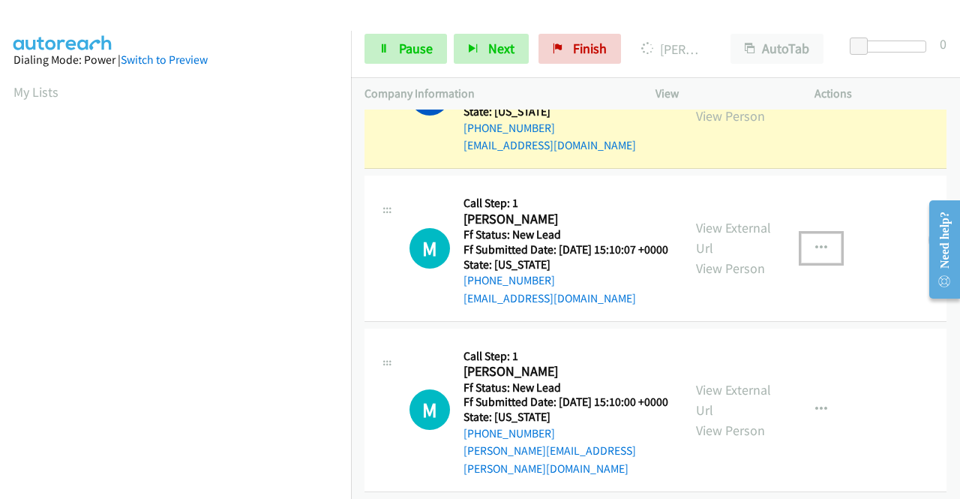
click at [816, 254] on icon "button" at bounding box center [822, 248] width 12 height 12
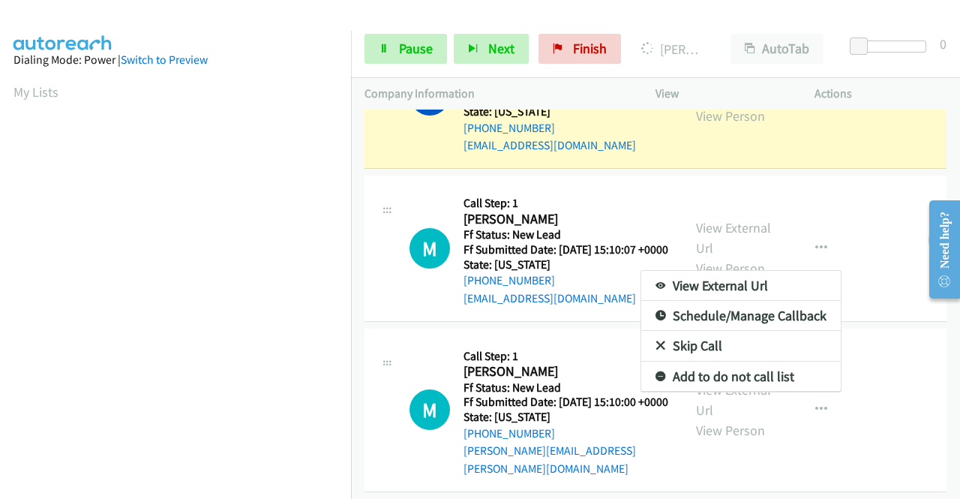
click at [687, 361] on link "Skip Call" at bounding box center [742, 346] width 200 height 30
click at [687, 371] on div "View External Url View Person View External Url Email Schedule/Manage Callback …" at bounding box center [769, 410] width 173 height 136
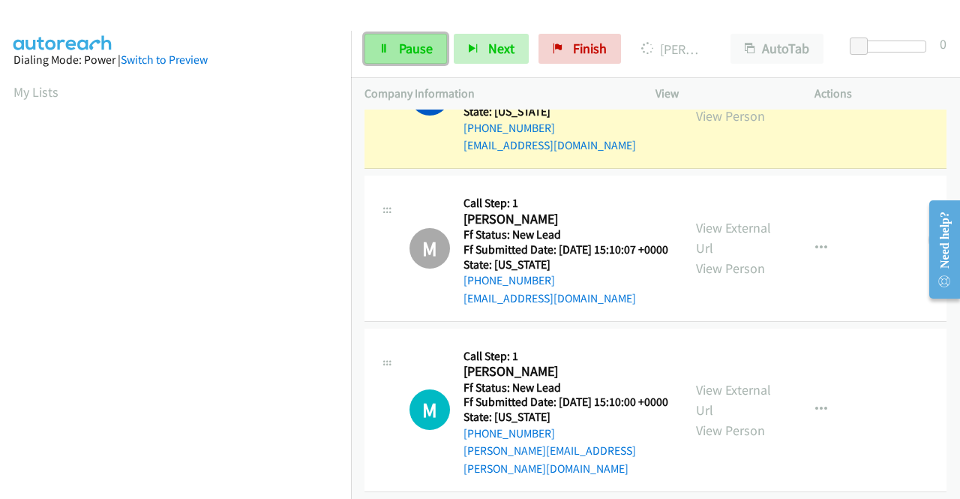
scroll to position [342, 0]
click at [412, 51] on span "Pause" at bounding box center [416, 48] width 34 height 17
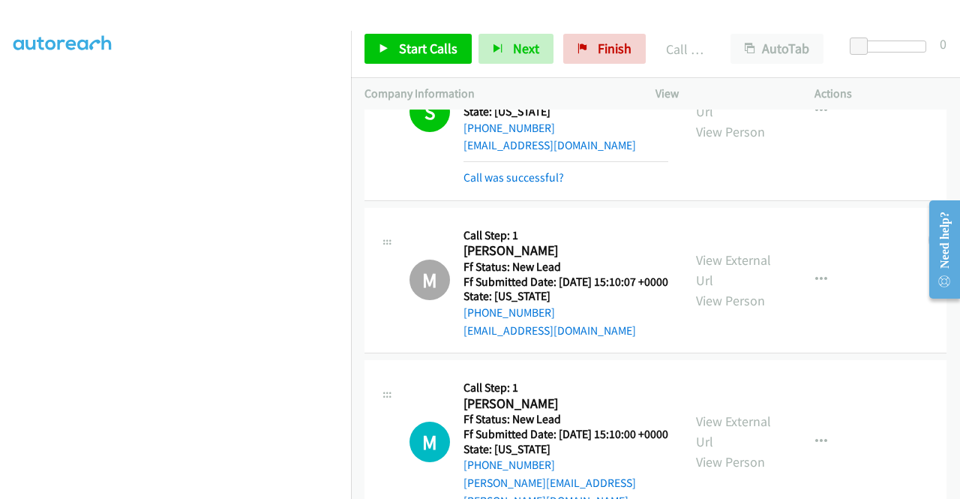
scroll to position [106, 0]
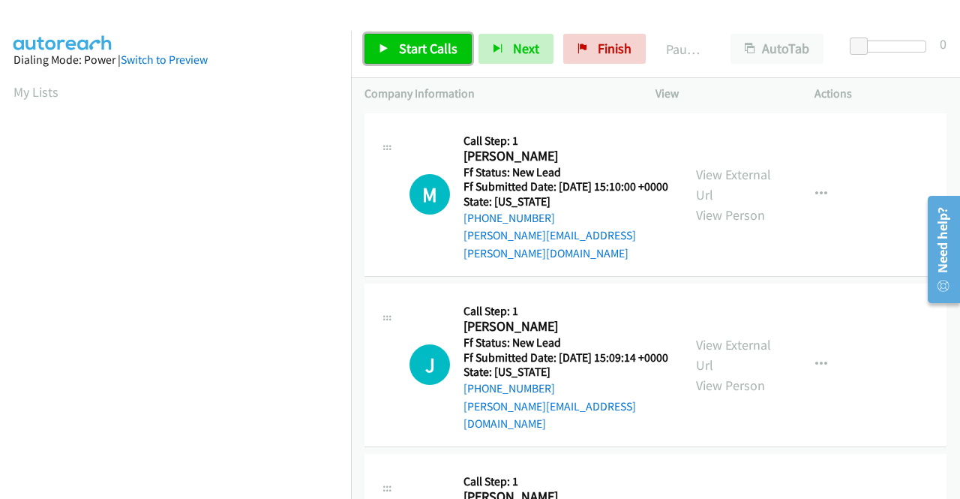
click at [396, 46] on link "Start Calls" at bounding box center [418, 49] width 107 height 30
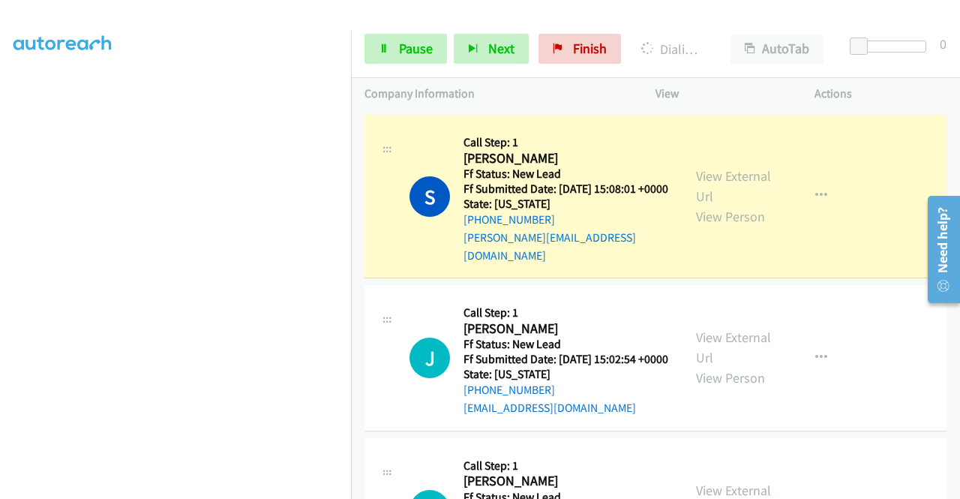
scroll to position [525, 0]
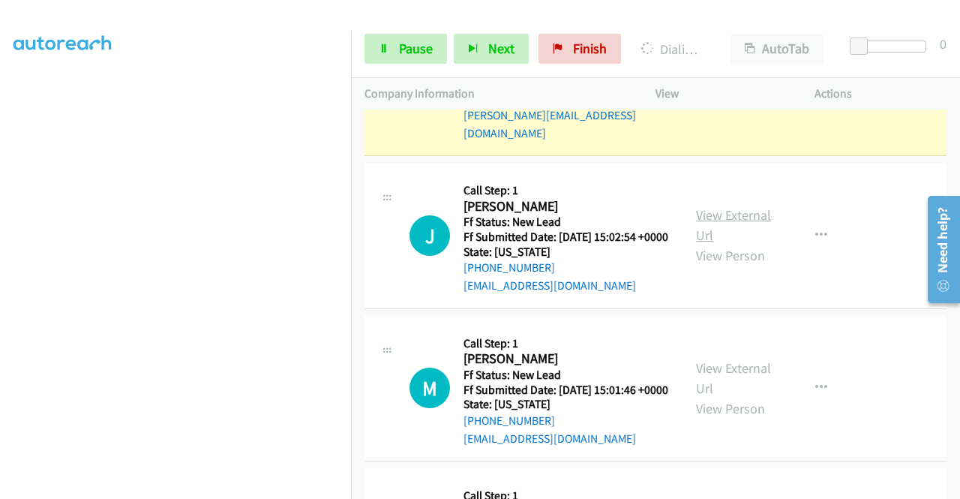
click at [753, 211] on link "View External Url" at bounding box center [733, 225] width 75 height 38
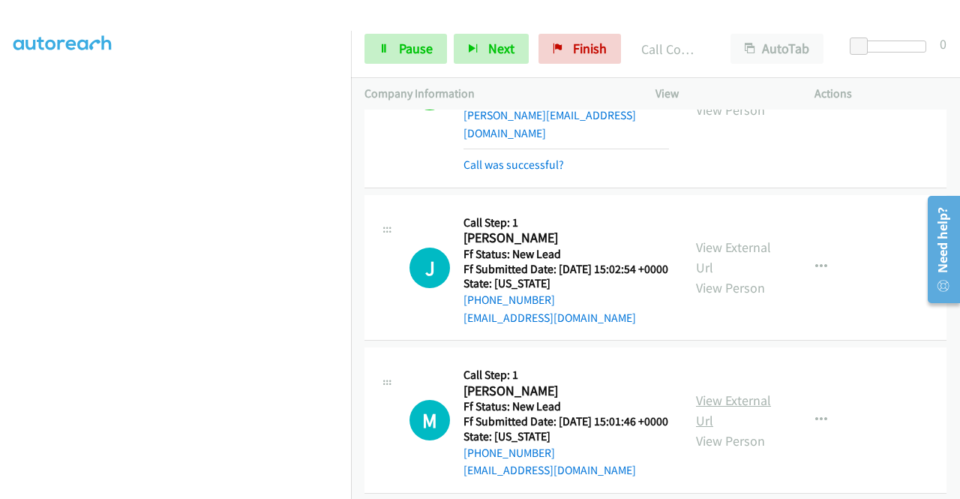
click at [720, 418] on link "View External Url" at bounding box center [733, 411] width 75 height 38
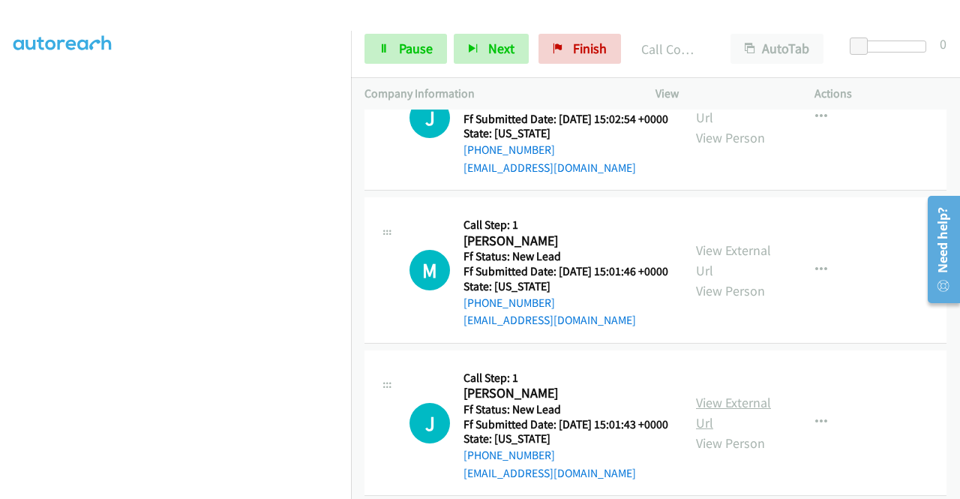
click at [707, 427] on link "View External Url" at bounding box center [733, 413] width 75 height 38
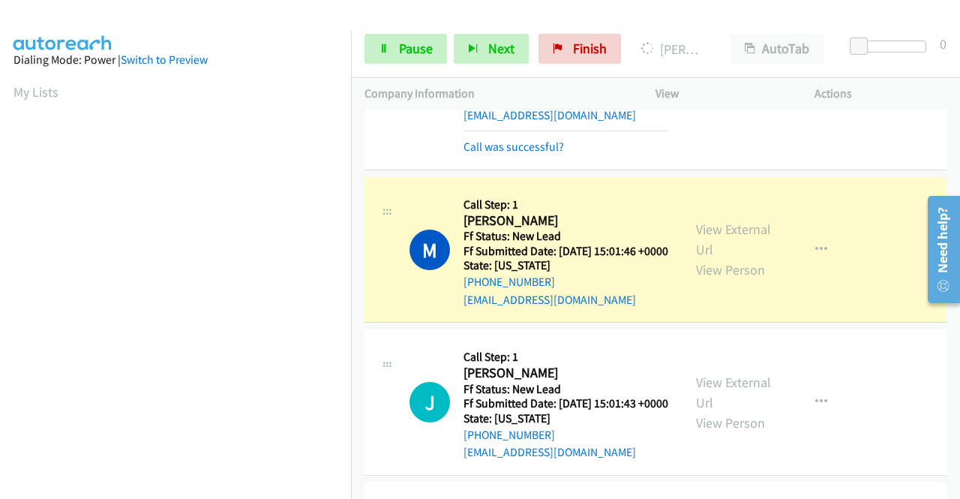
scroll to position [342, 0]
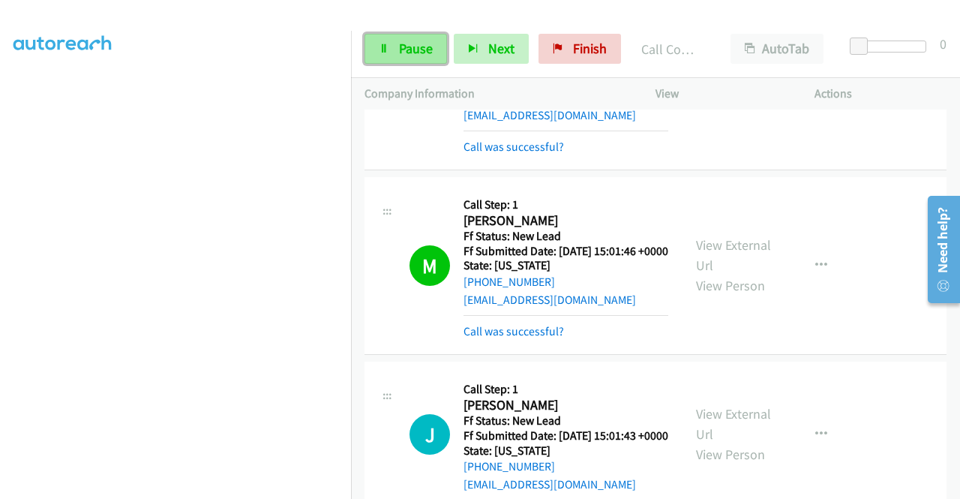
click at [398, 46] on link "Pause" at bounding box center [406, 49] width 83 height 30
click at [399, 46] on span "Pause" at bounding box center [416, 48] width 34 height 17
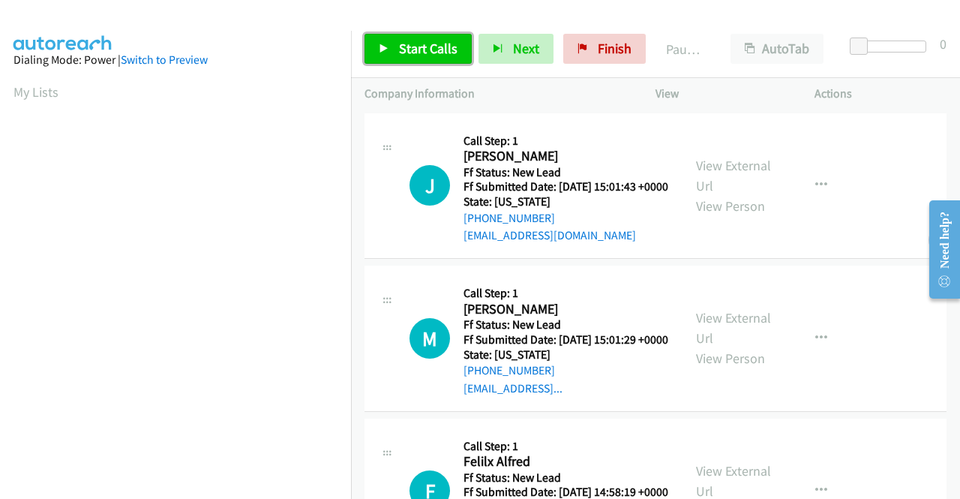
click at [412, 52] on span "Start Calls" at bounding box center [428, 48] width 59 height 17
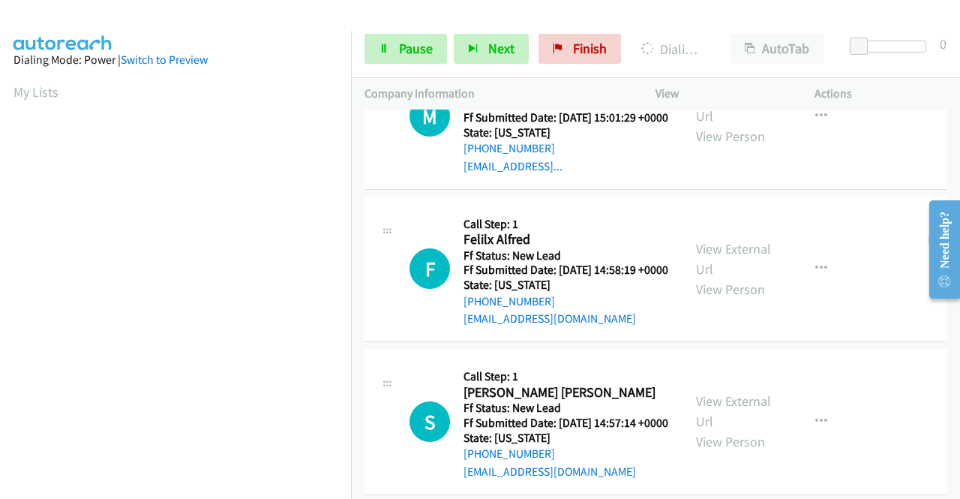
scroll to position [225, 0]
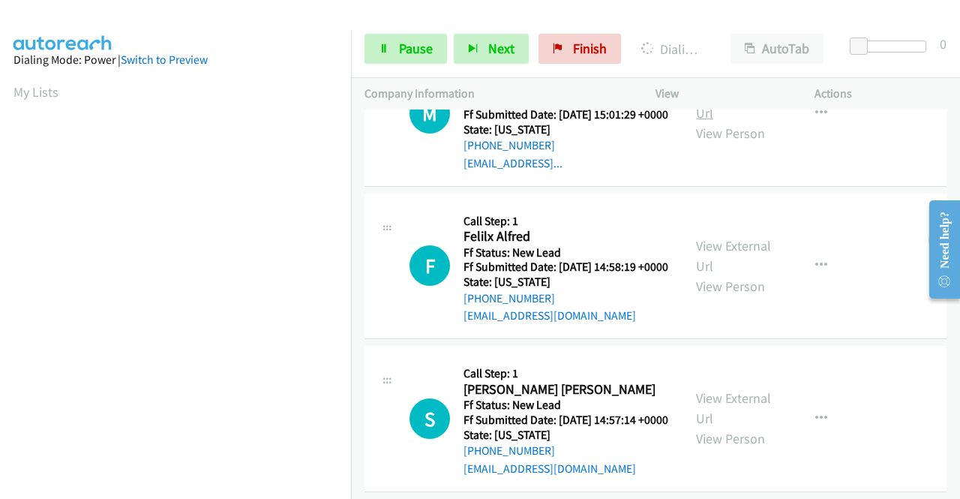
click at [747, 118] on link "View External Url" at bounding box center [733, 103] width 75 height 38
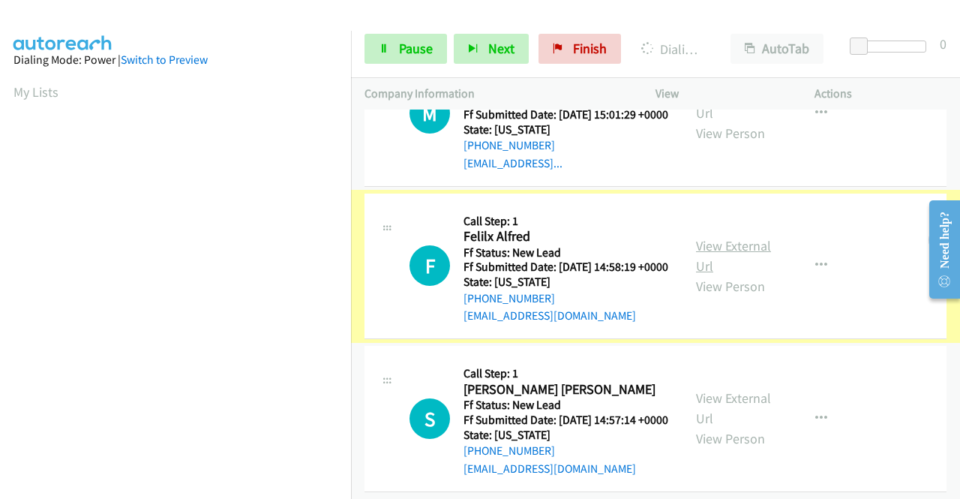
click at [725, 275] on link "View External Url" at bounding box center [733, 256] width 75 height 38
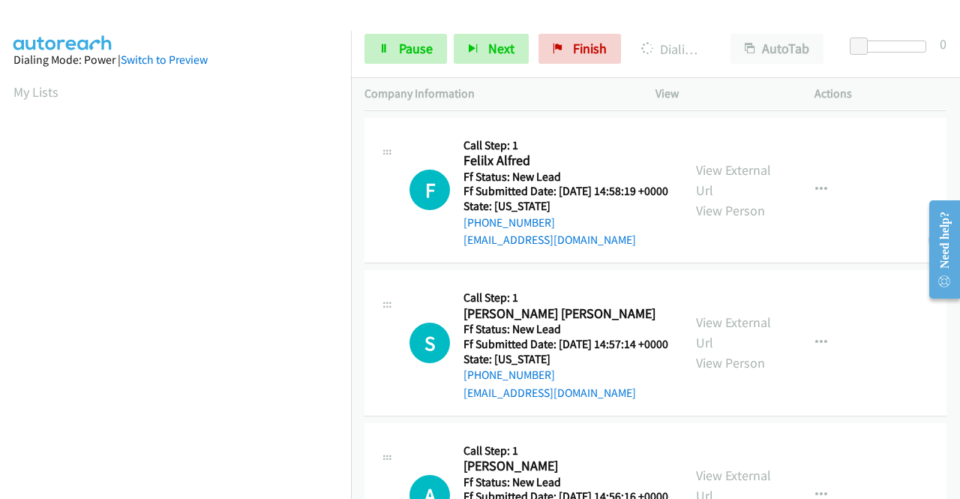
scroll to position [375, 0]
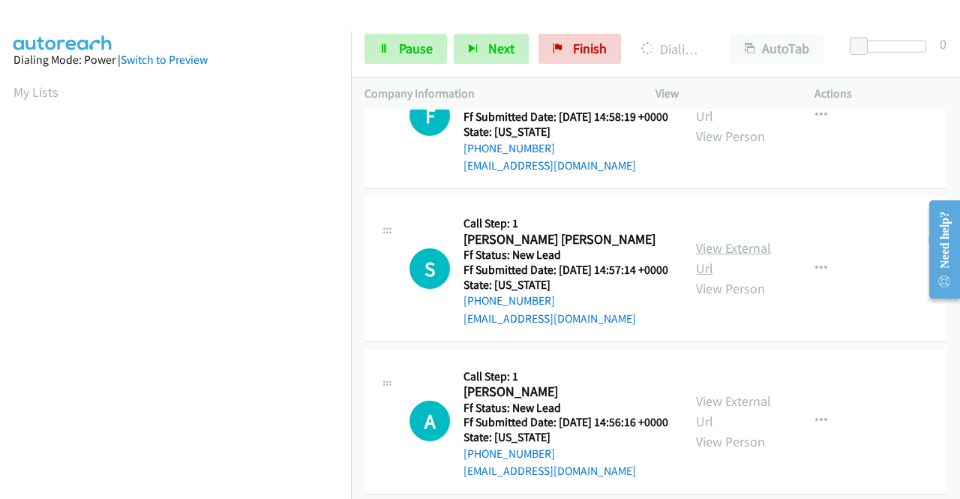
click at [731, 277] on link "View External Url" at bounding box center [733, 258] width 75 height 38
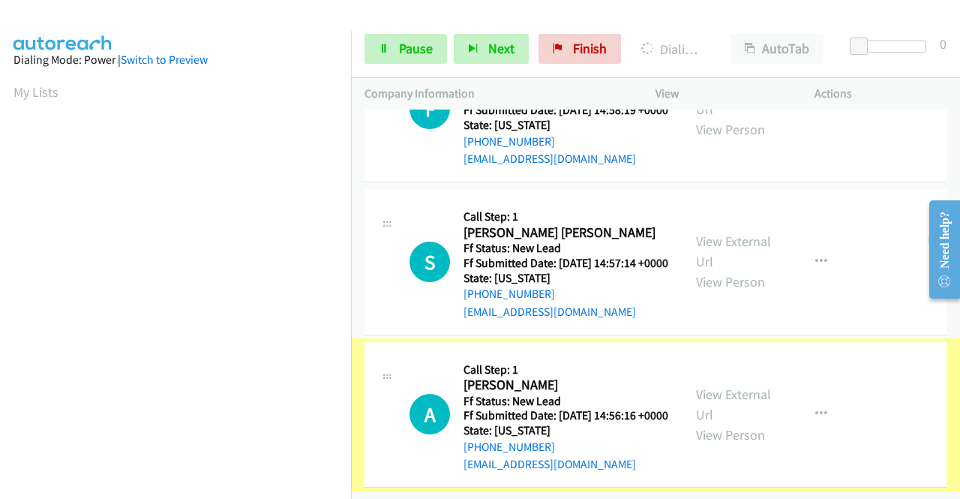
scroll to position [465, 0]
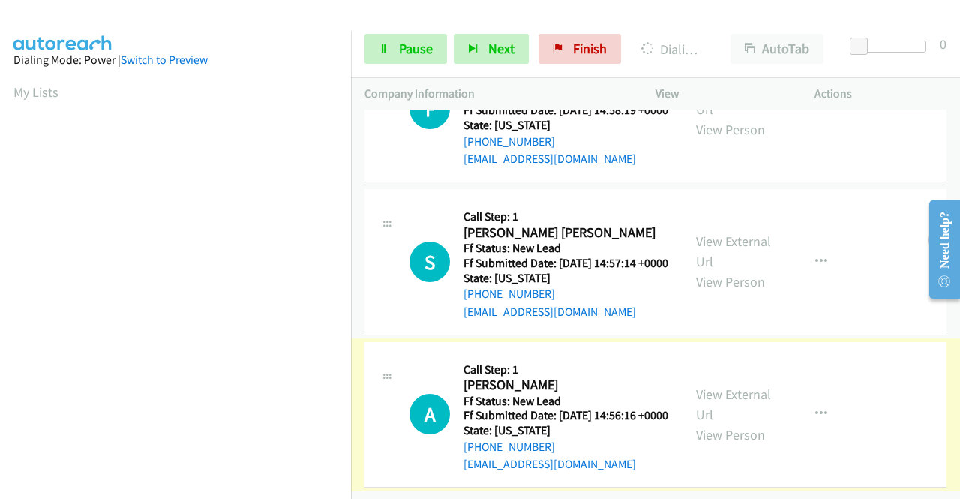
click at [729, 386] on link "View External Url" at bounding box center [733, 405] width 75 height 38
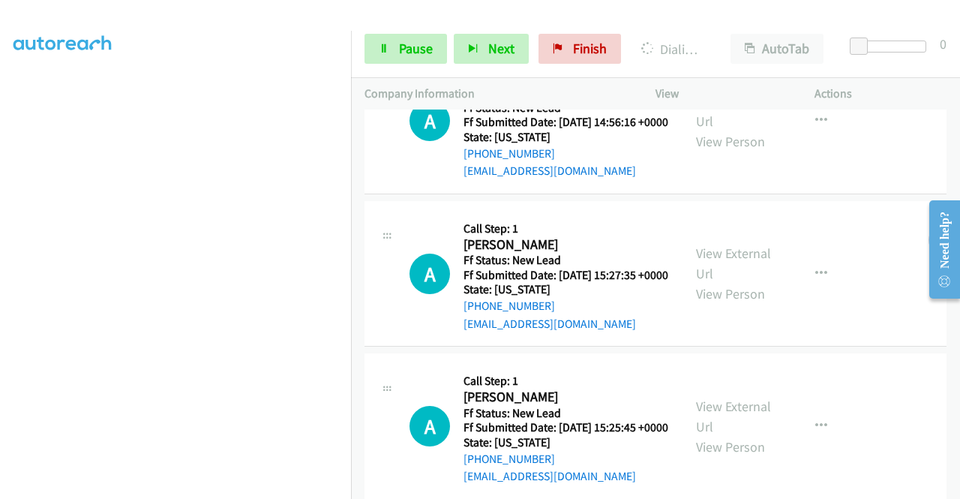
scroll to position [825, 0]
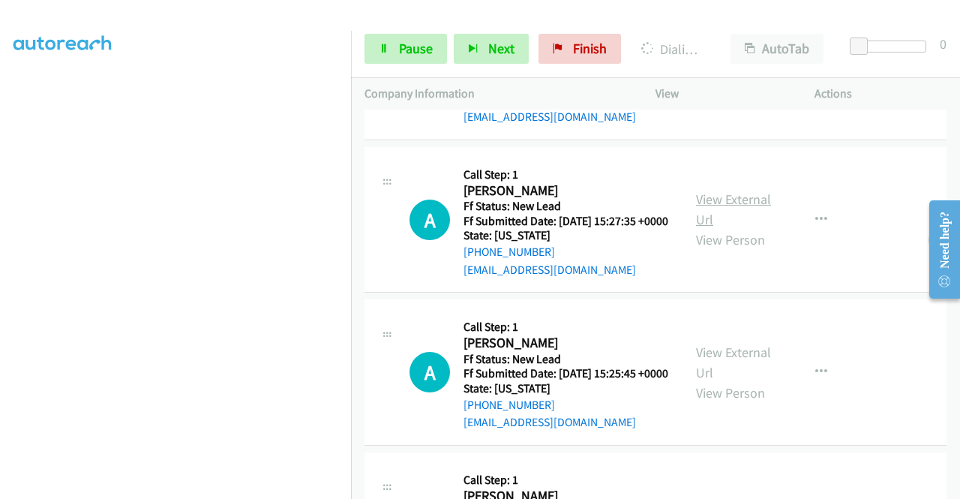
click at [719, 228] on link "View External Url" at bounding box center [733, 210] width 75 height 38
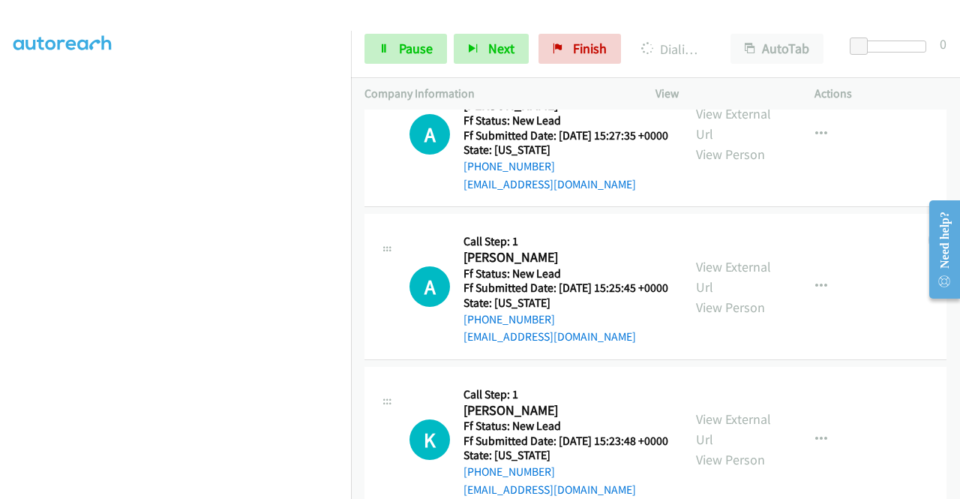
scroll to position [1050, 0]
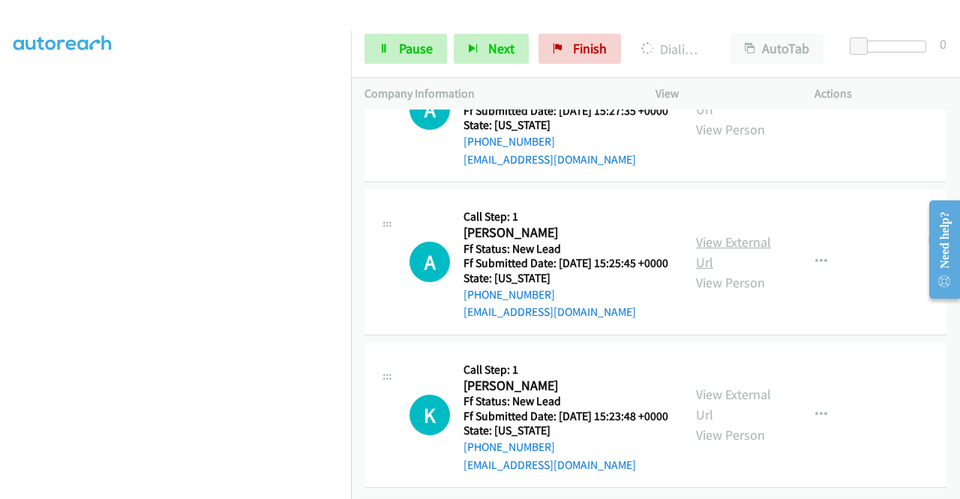
click at [732, 233] on link "View External Url" at bounding box center [733, 252] width 75 height 38
click at [706, 395] on link "View External Url" at bounding box center [733, 405] width 75 height 38
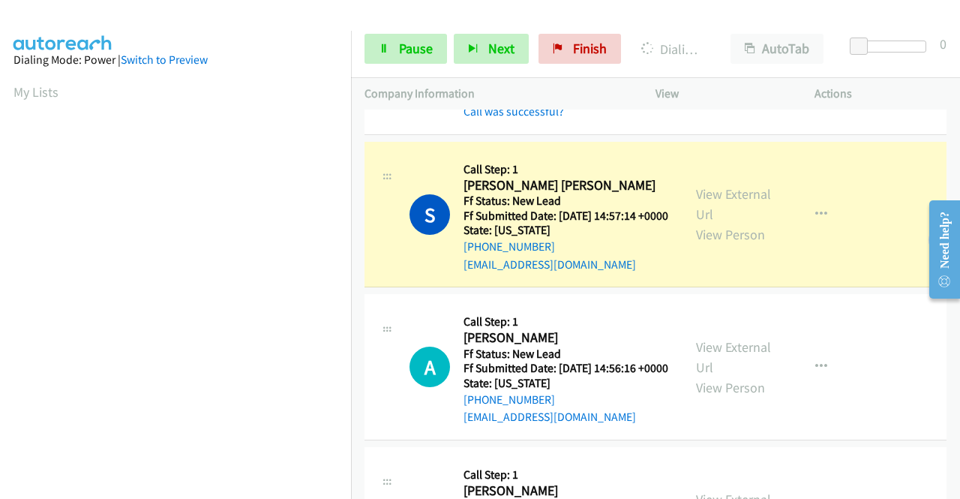
scroll to position [600, 0]
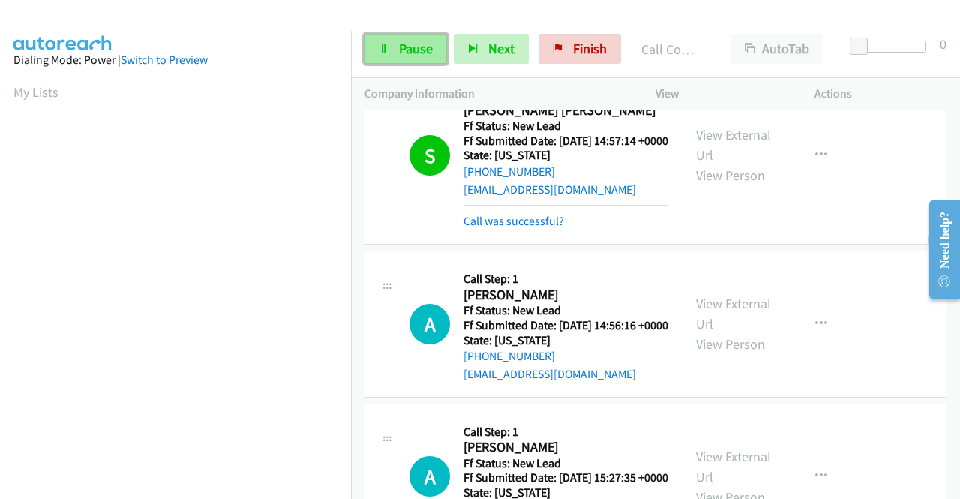
click at [405, 50] on span "Pause" at bounding box center [416, 48] width 34 height 17
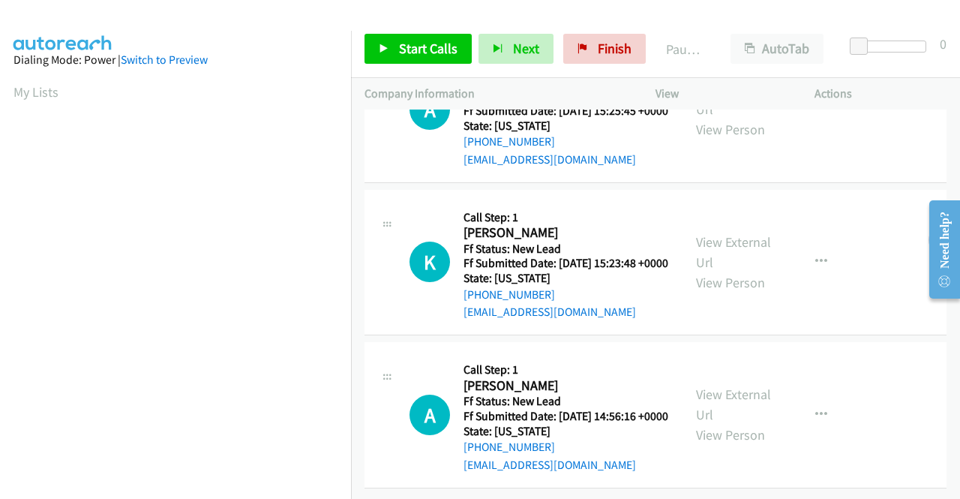
scroll to position [298, 0]
click at [431, 56] on span "Start Calls" at bounding box center [428, 48] width 59 height 17
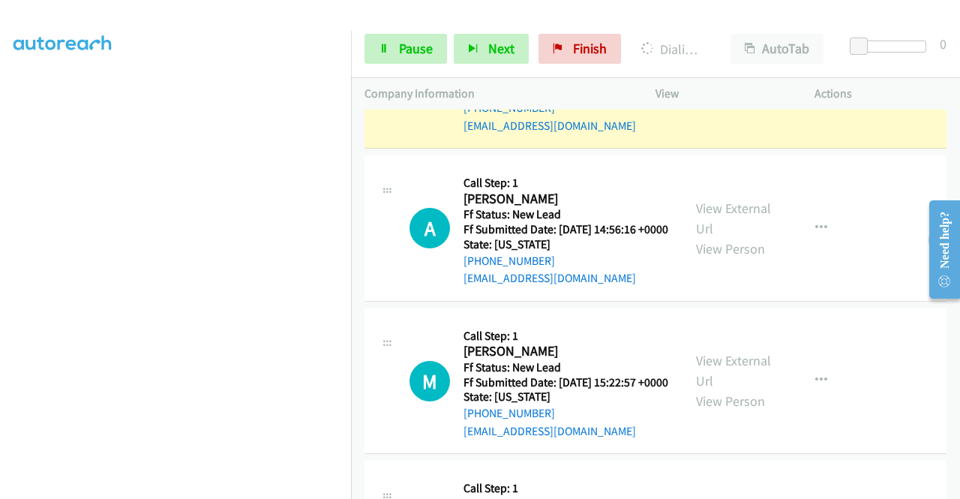
scroll to position [0, 0]
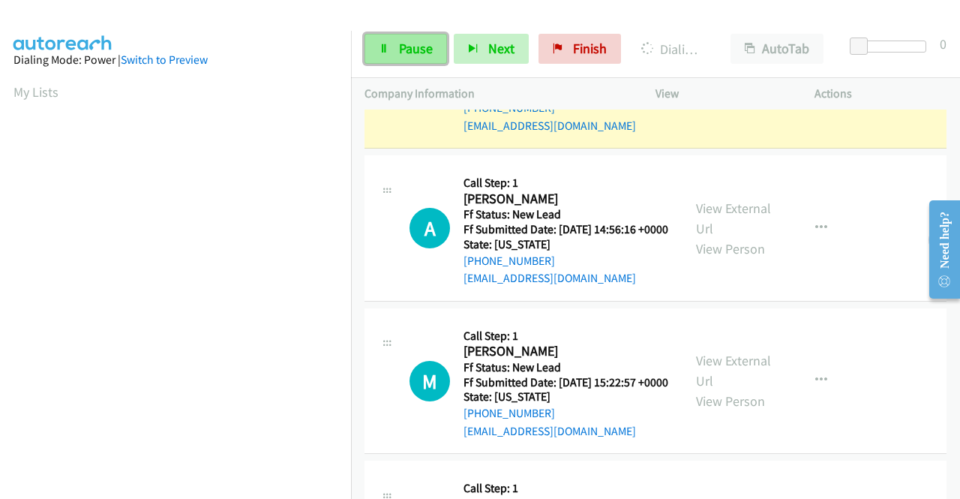
click at [424, 47] on span "Pause" at bounding box center [416, 48] width 34 height 17
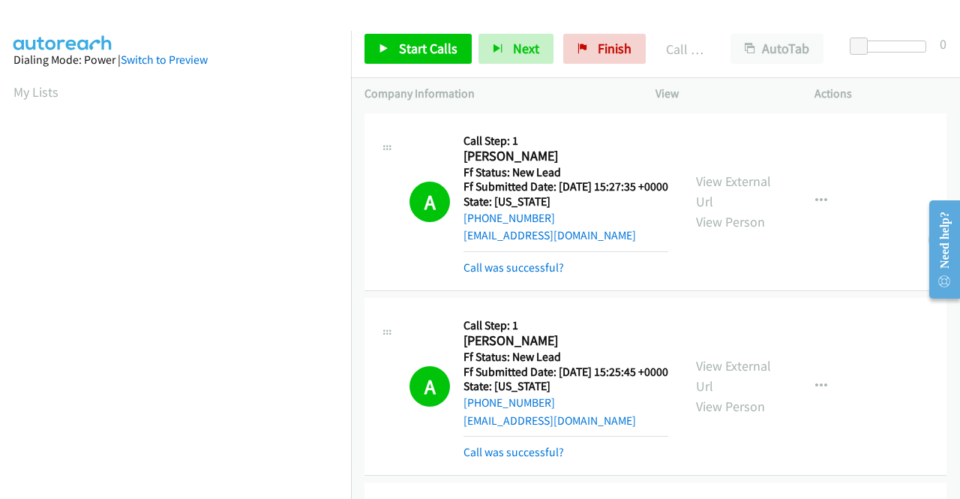
scroll to position [342, 0]
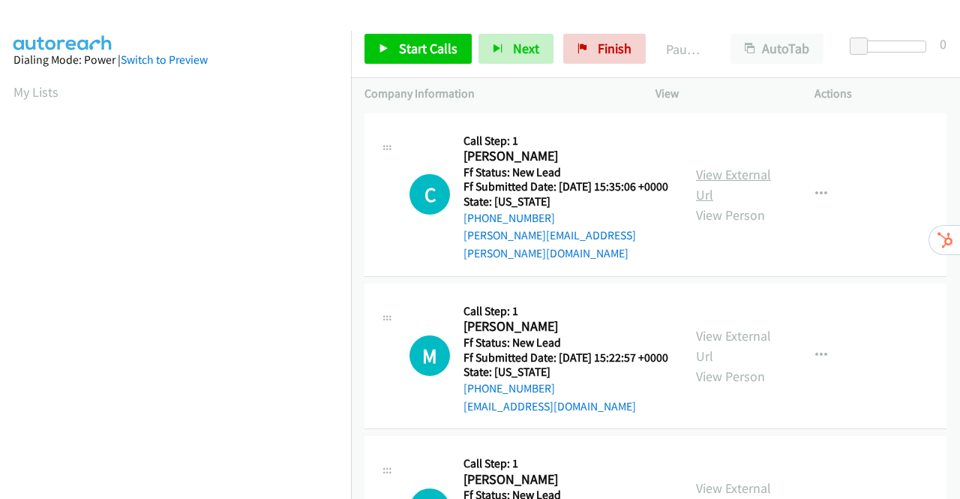
click at [748, 174] on link "View External Url" at bounding box center [733, 185] width 75 height 38
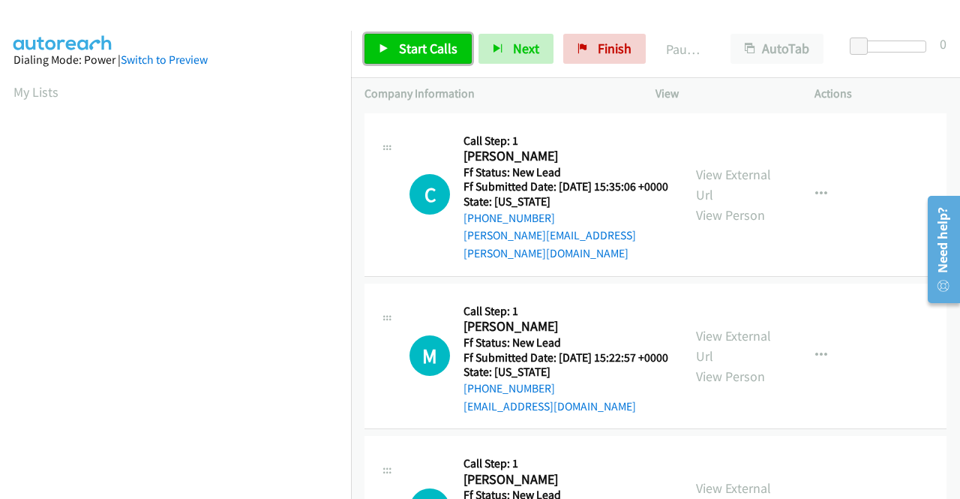
click at [410, 44] on span "Start Calls" at bounding box center [428, 48] width 59 height 17
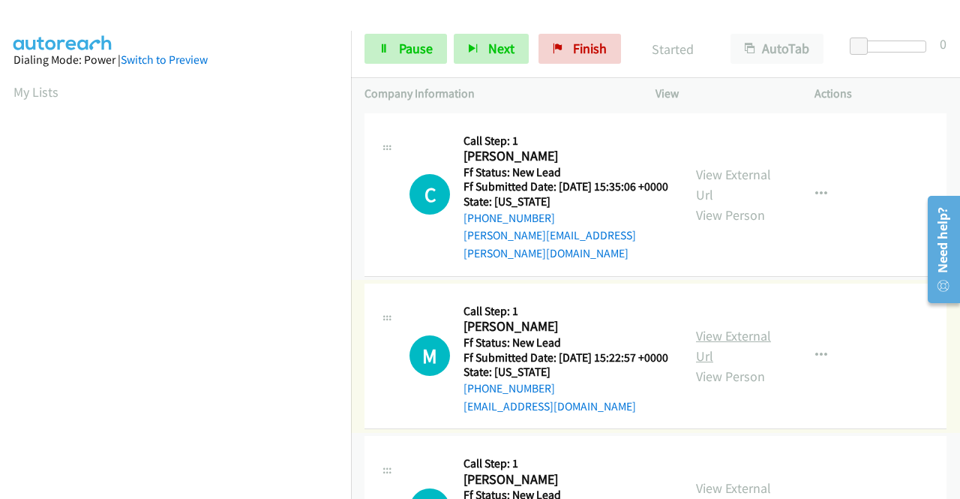
click at [734, 338] on link "View External Url" at bounding box center [733, 346] width 75 height 38
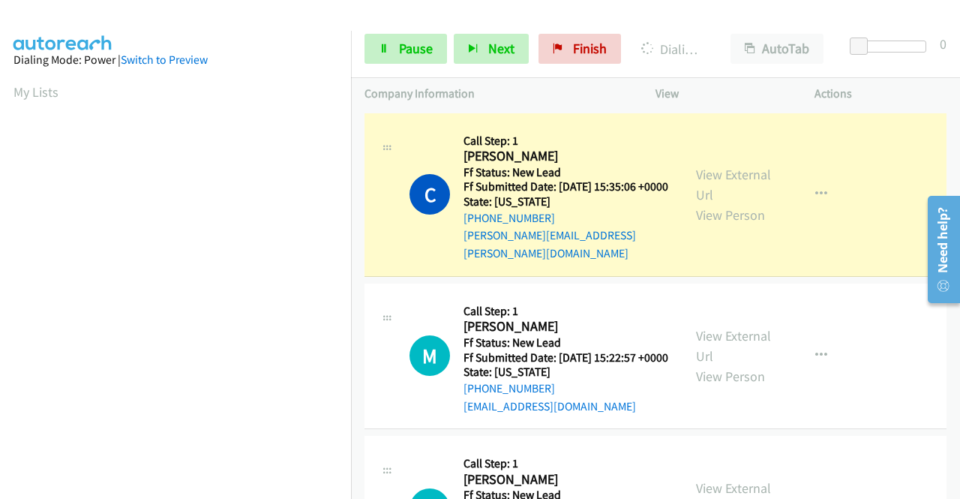
scroll to position [150, 0]
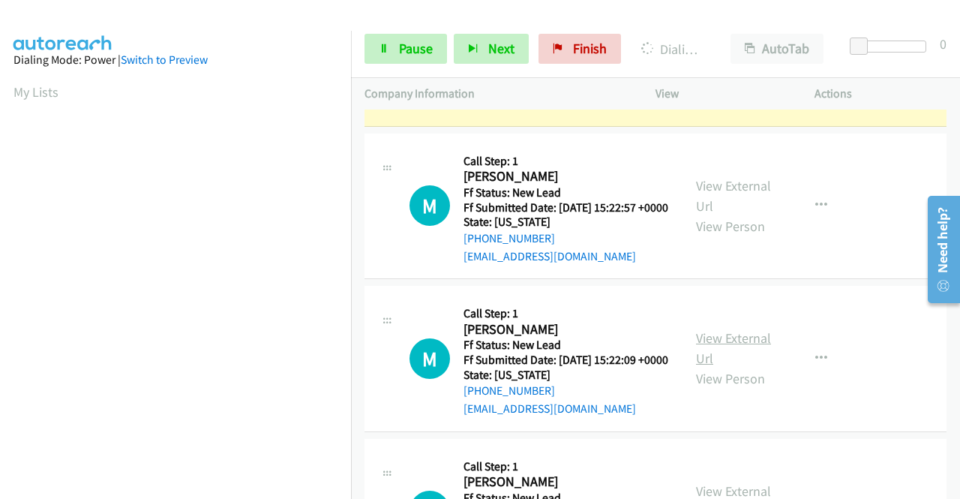
click at [719, 353] on link "View External Url" at bounding box center [733, 348] width 75 height 38
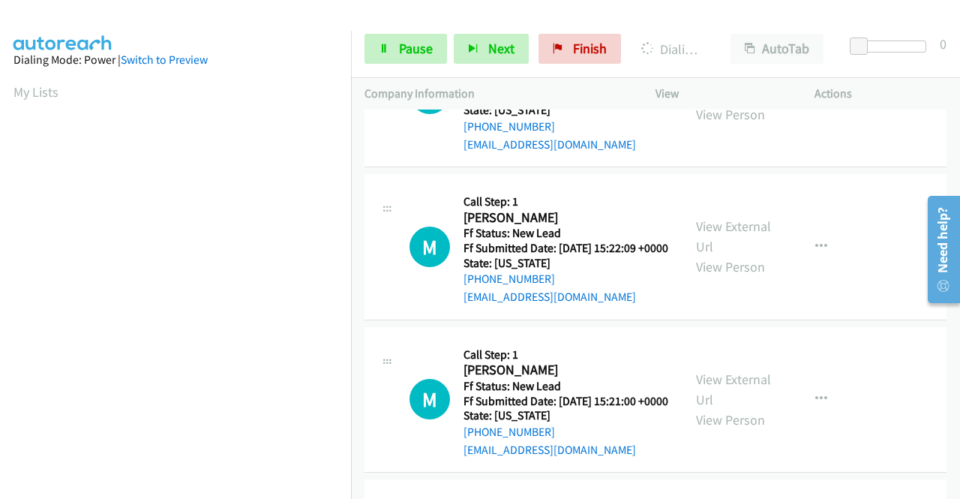
scroll to position [375, 0]
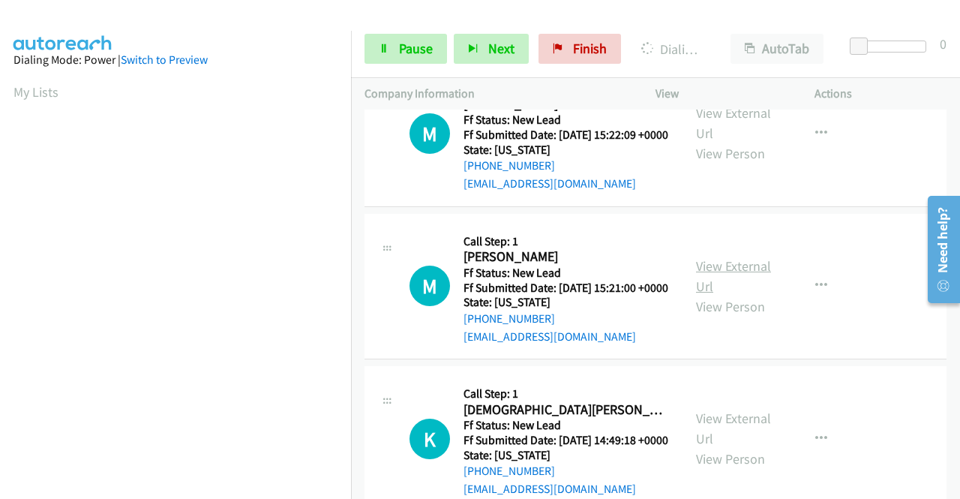
click at [702, 295] on link "View External Url" at bounding box center [733, 276] width 75 height 38
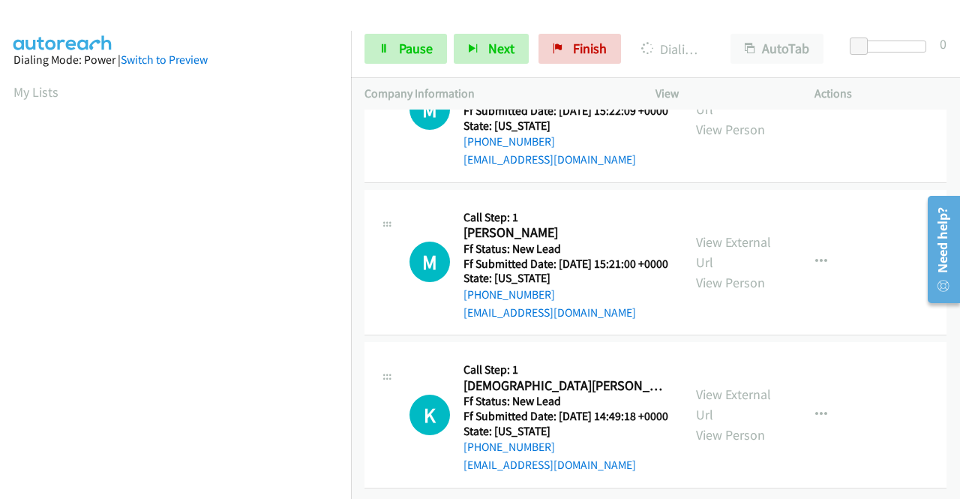
scroll to position [465, 0]
click at [710, 386] on link "View External Url" at bounding box center [733, 405] width 75 height 38
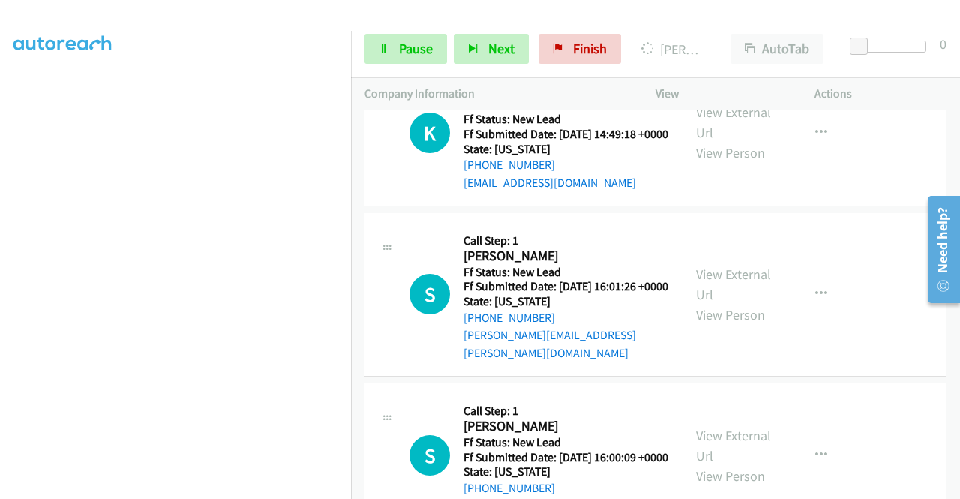
scroll to position [861, 0]
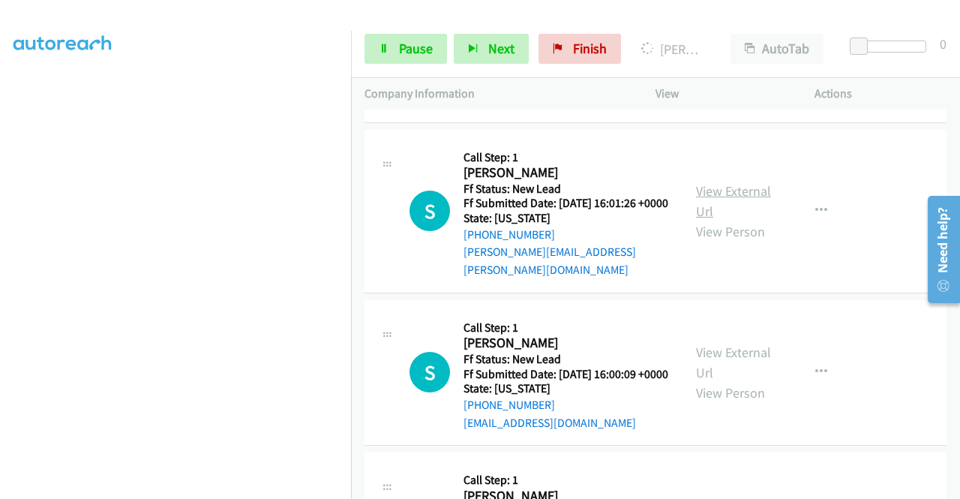
click at [732, 220] on link "View External Url" at bounding box center [733, 201] width 75 height 38
click at [688, 405] on div "View External Url View Person View External Url Email Schedule/Manage Callback …" at bounding box center [769, 373] width 173 height 119
click at [699, 381] on link "View External Url" at bounding box center [733, 363] width 75 height 38
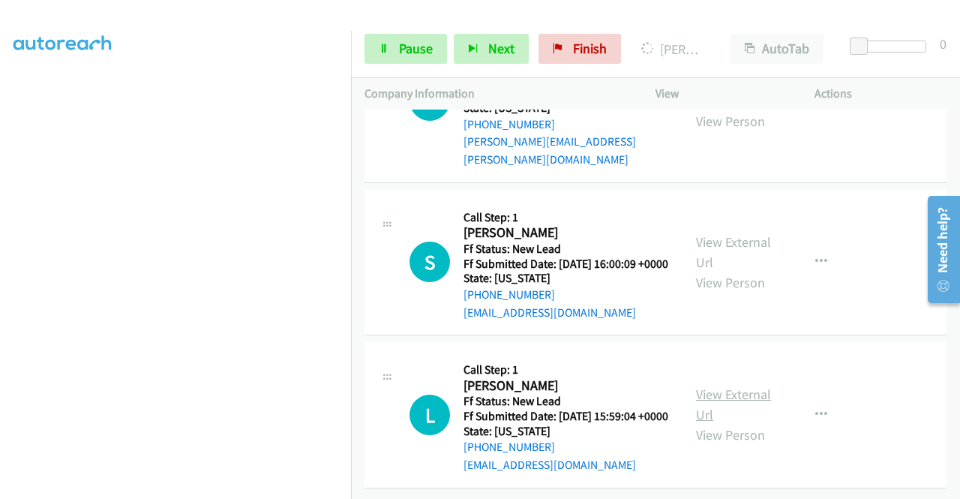
click at [717, 386] on link "View External Url" at bounding box center [733, 405] width 75 height 38
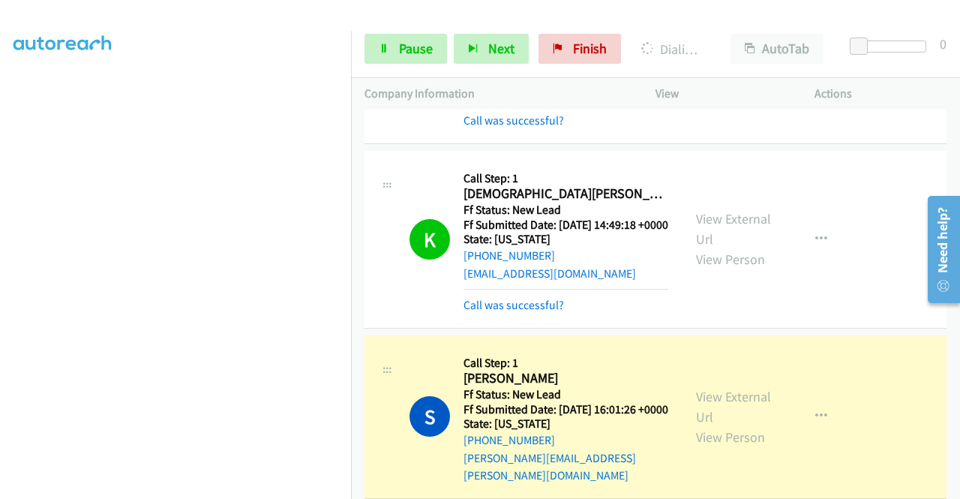
scroll to position [944, 0]
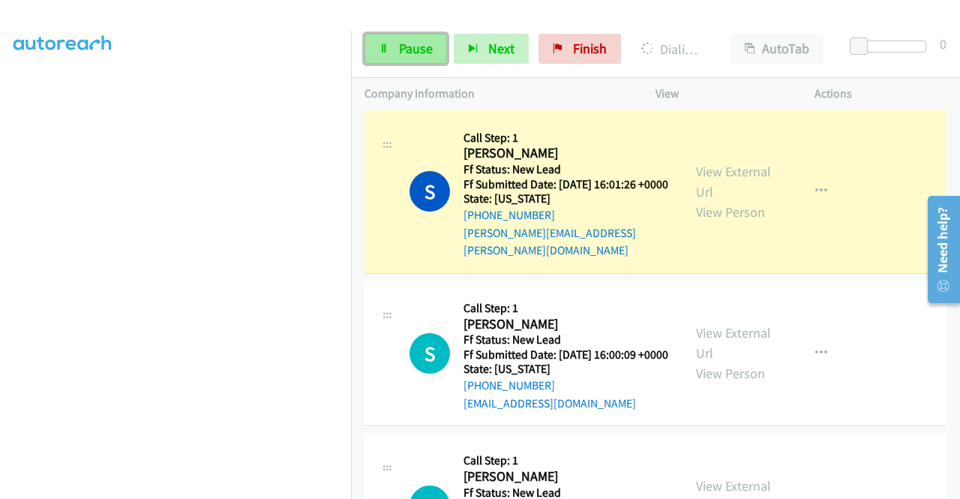
click at [428, 44] on span "Pause" at bounding box center [416, 48] width 34 height 17
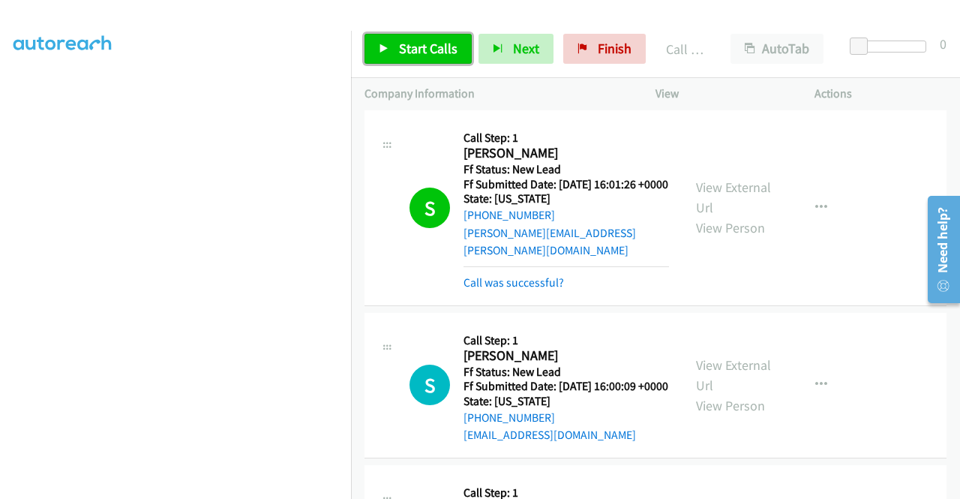
click at [396, 49] on link "Start Calls" at bounding box center [418, 49] width 107 height 30
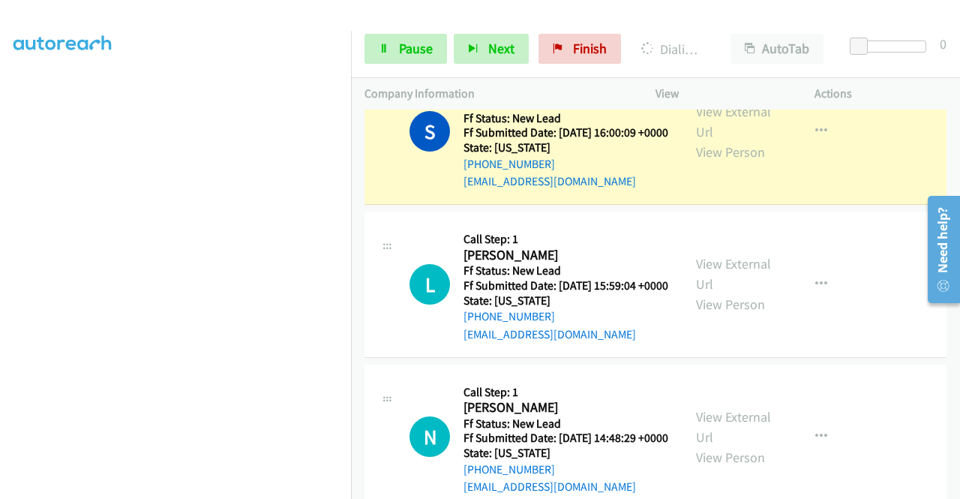
scroll to position [1319, 0]
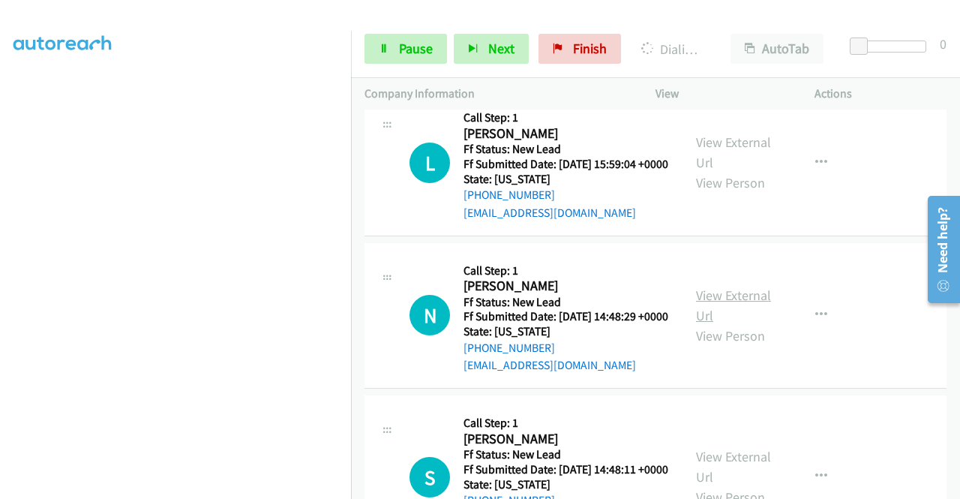
click at [717, 324] on link "View External Url" at bounding box center [733, 306] width 75 height 38
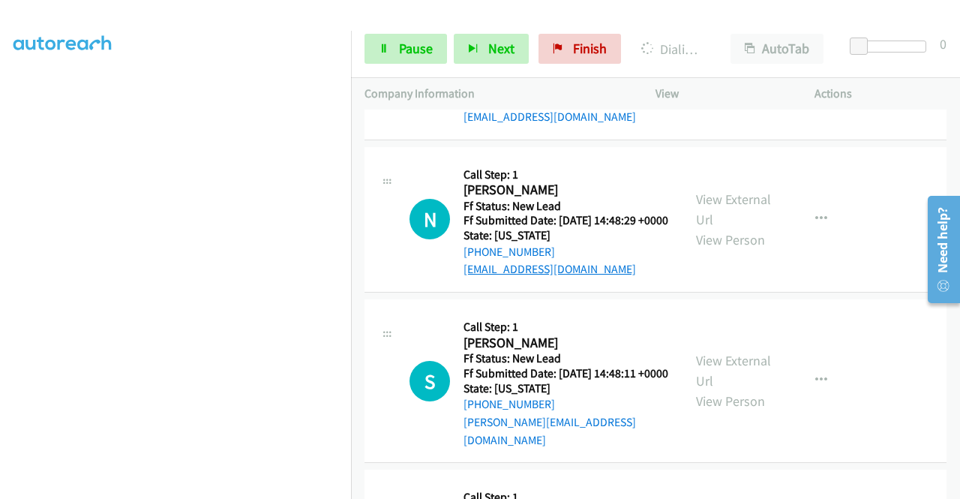
scroll to position [1469, 0]
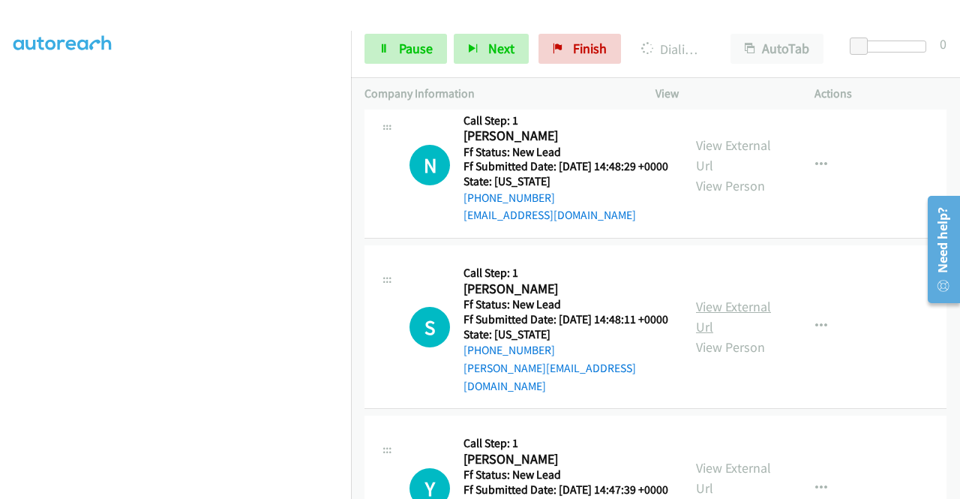
click at [717, 335] on link "View External Url" at bounding box center [733, 317] width 75 height 38
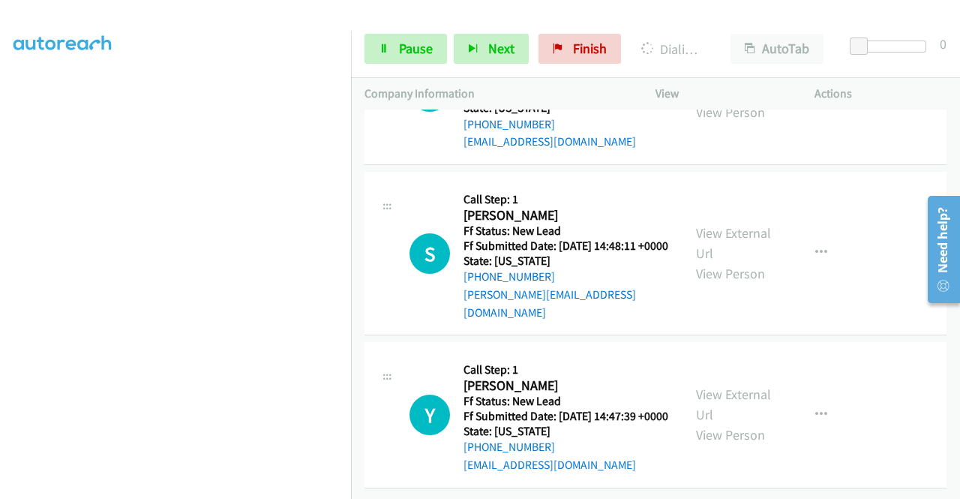
scroll to position [1659, 0]
click at [711, 386] on link "View External Url" at bounding box center [733, 405] width 75 height 38
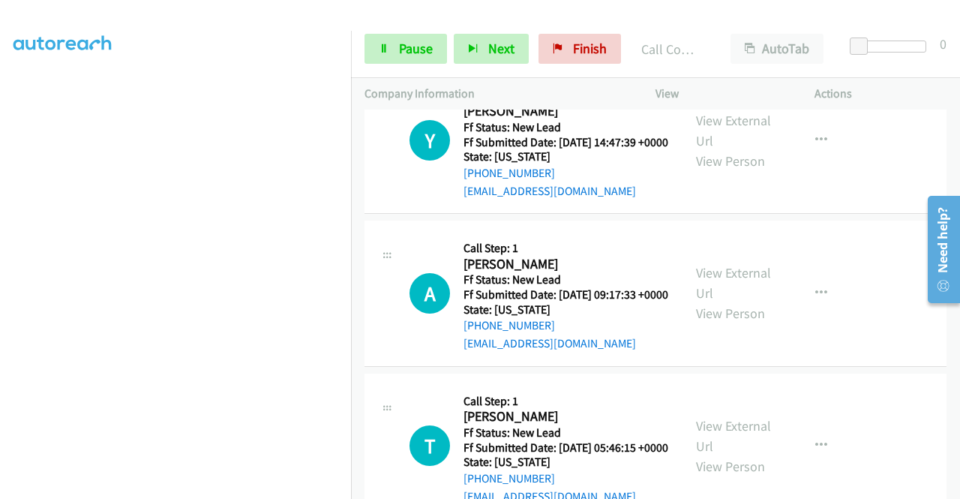
scroll to position [2034, 0]
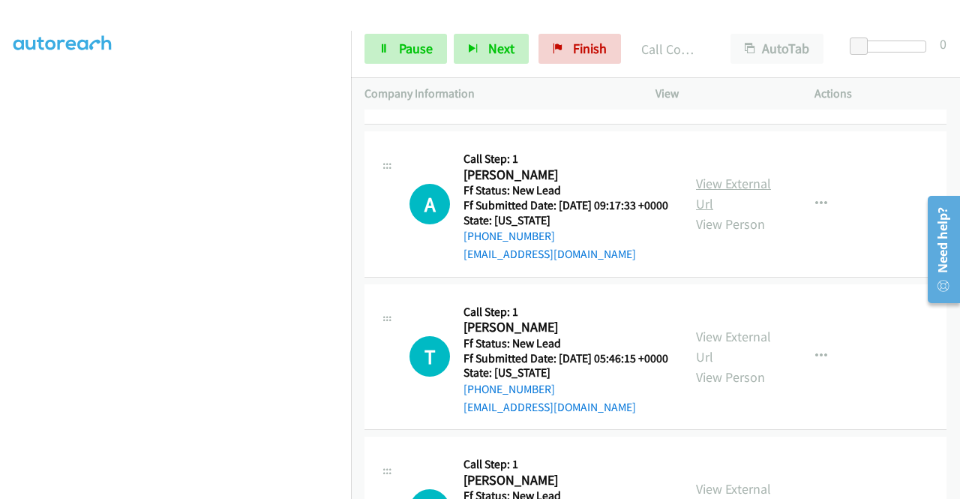
click at [717, 212] on link "View External Url" at bounding box center [733, 194] width 75 height 38
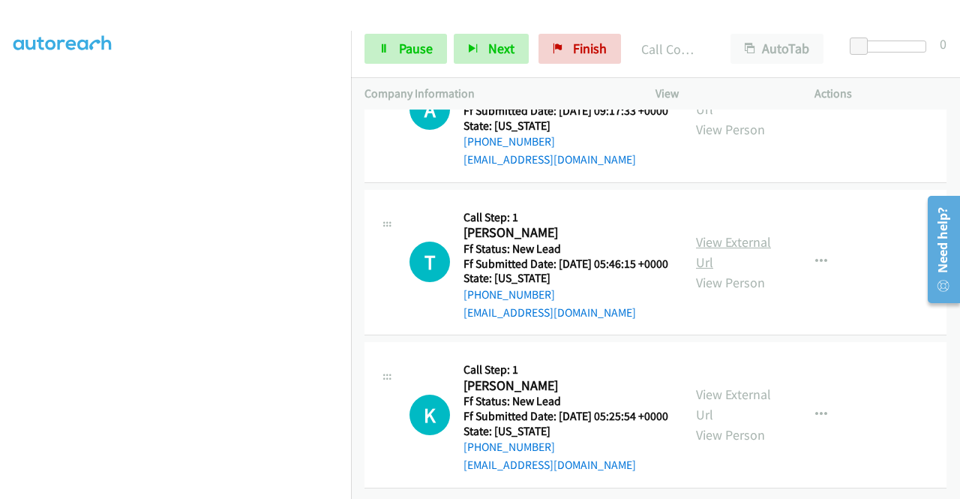
click at [712, 241] on link "View External Url" at bounding box center [733, 252] width 75 height 38
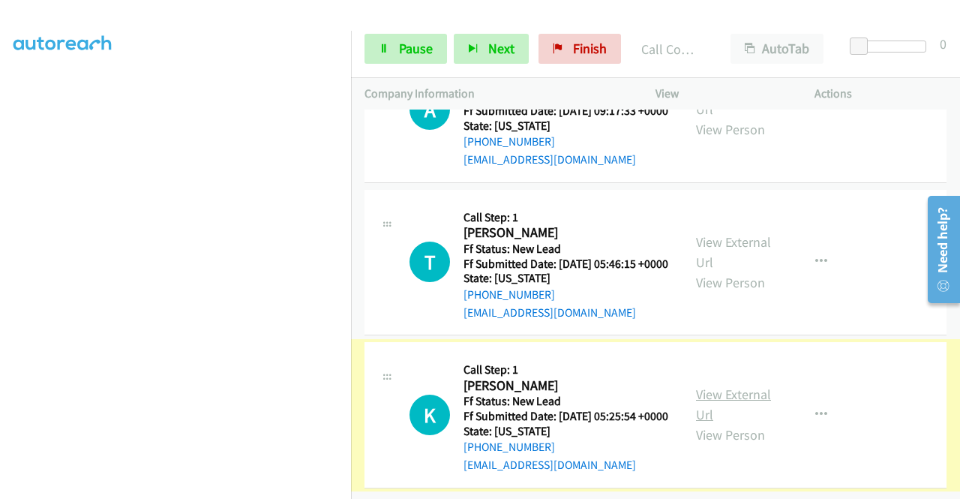
click at [728, 400] on link "View External Url" at bounding box center [733, 405] width 75 height 38
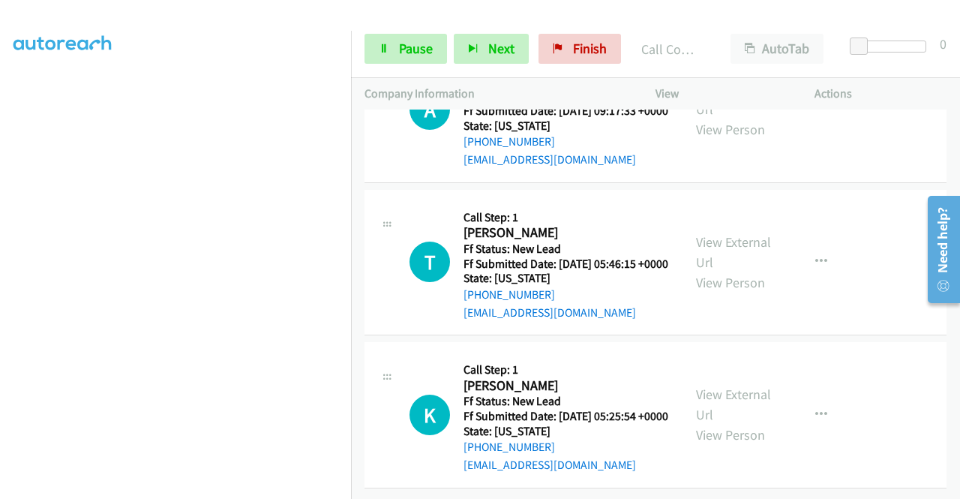
scroll to position [2109, 0]
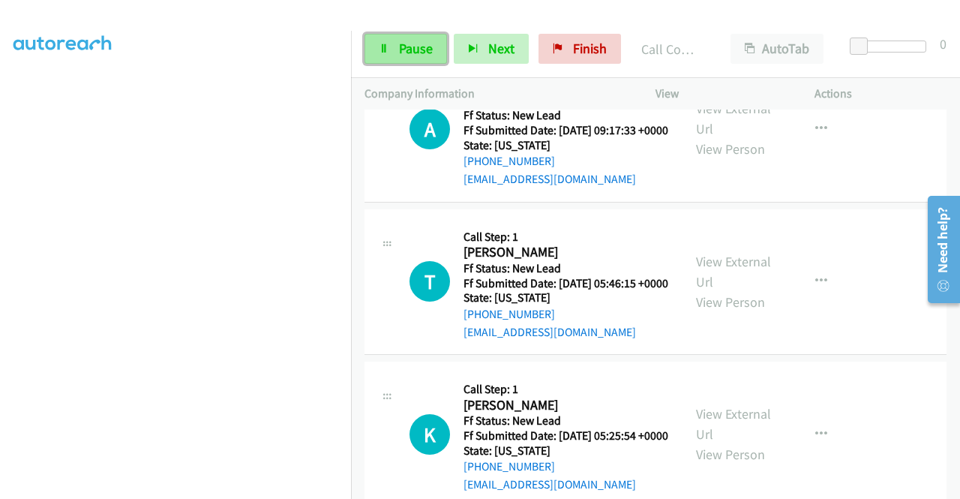
click at [407, 47] on span "Pause" at bounding box center [416, 48] width 34 height 17
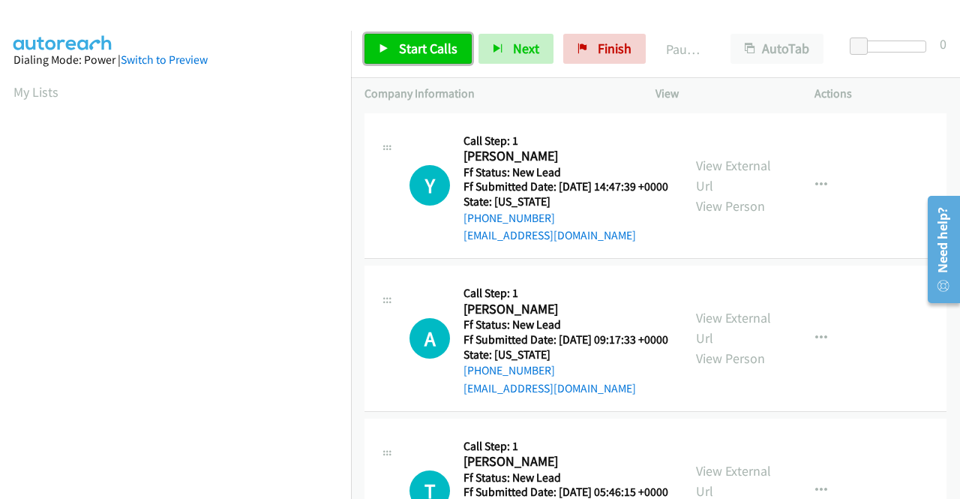
click at [415, 50] on span "Start Calls" at bounding box center [428, 48] width 59 height 17
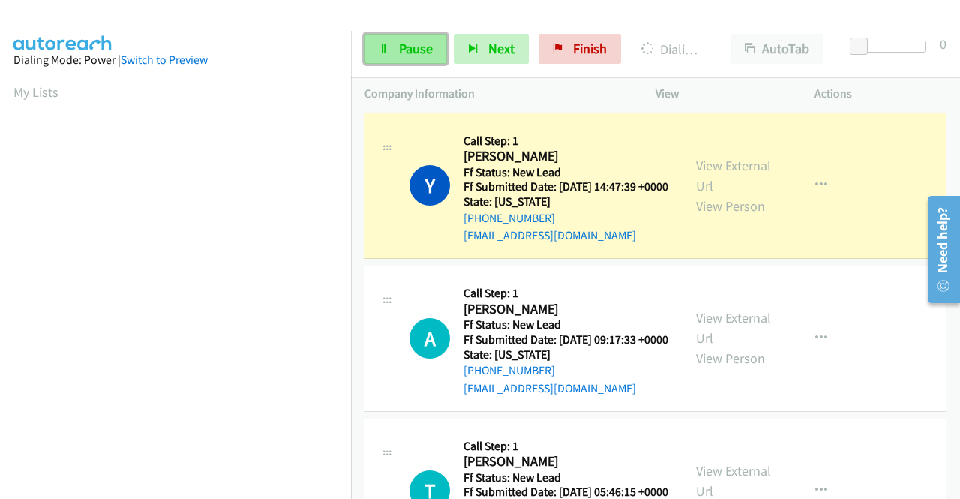
click at [402, 42] on span "Pause" at bounding box center [416, 48] width 34 height 17
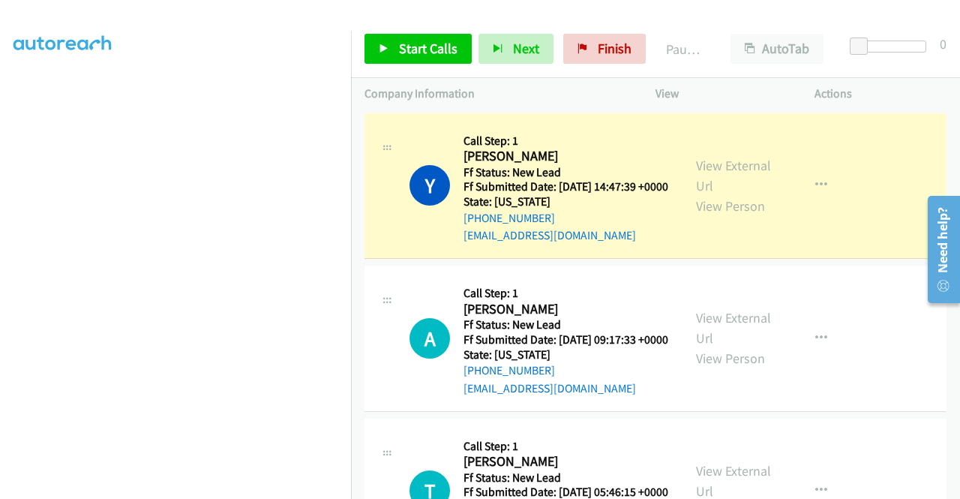
scroll to position [342, 0]
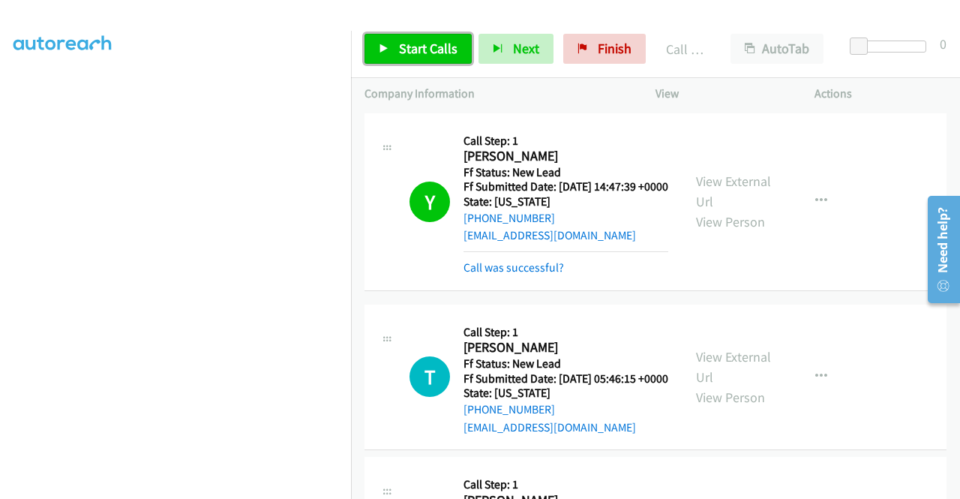
click at [404, 45] on span "Start Calls" at bounding box center [428, 48] width 59 height 17
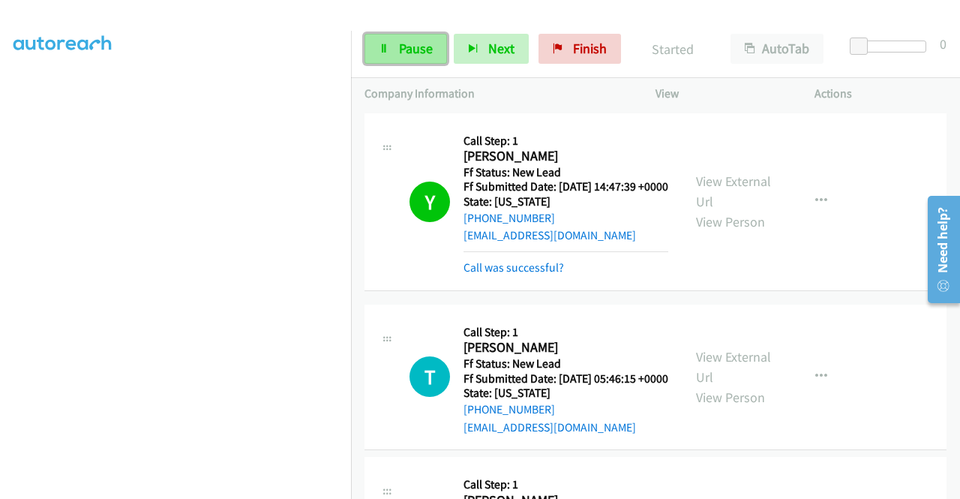
click at [395, 48] on link "Pause" at bounding box center [406, 49] width 83 height 30
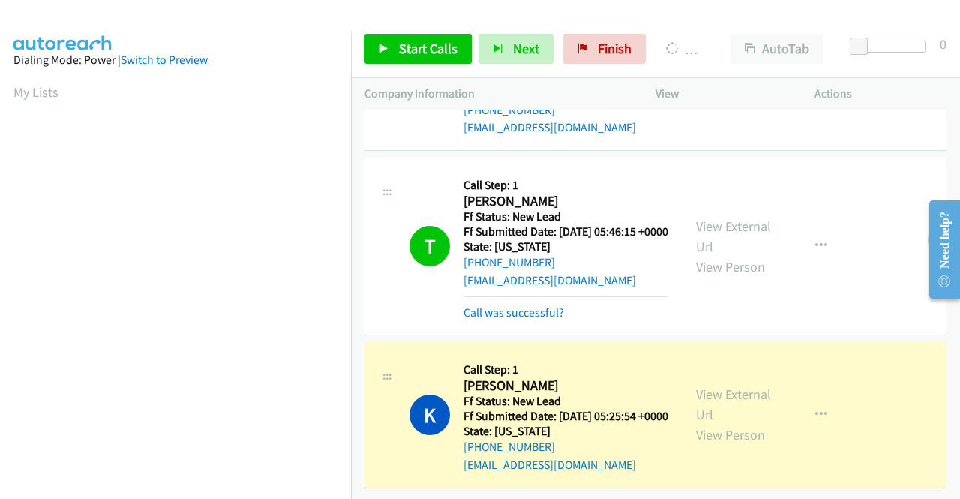
scroll to position [342, 0]
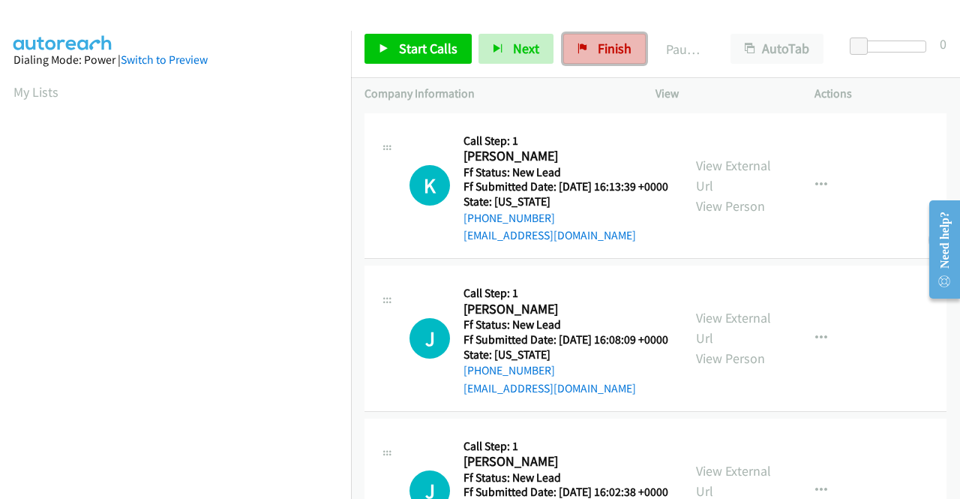
click at [598, 44] on span "Finish" at bounding box center [615, 48] width 34 height 17
